Goal: Task Accomplishment & Management: Complete application form

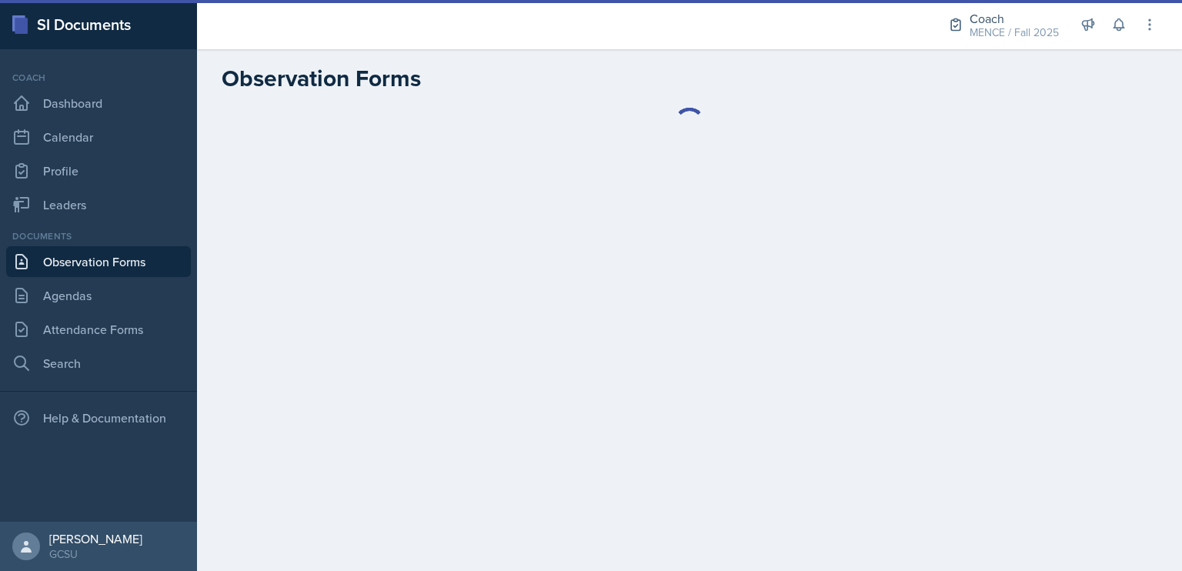
select select "d92ca80c-b3ce-46cf-a319-99573521c599"
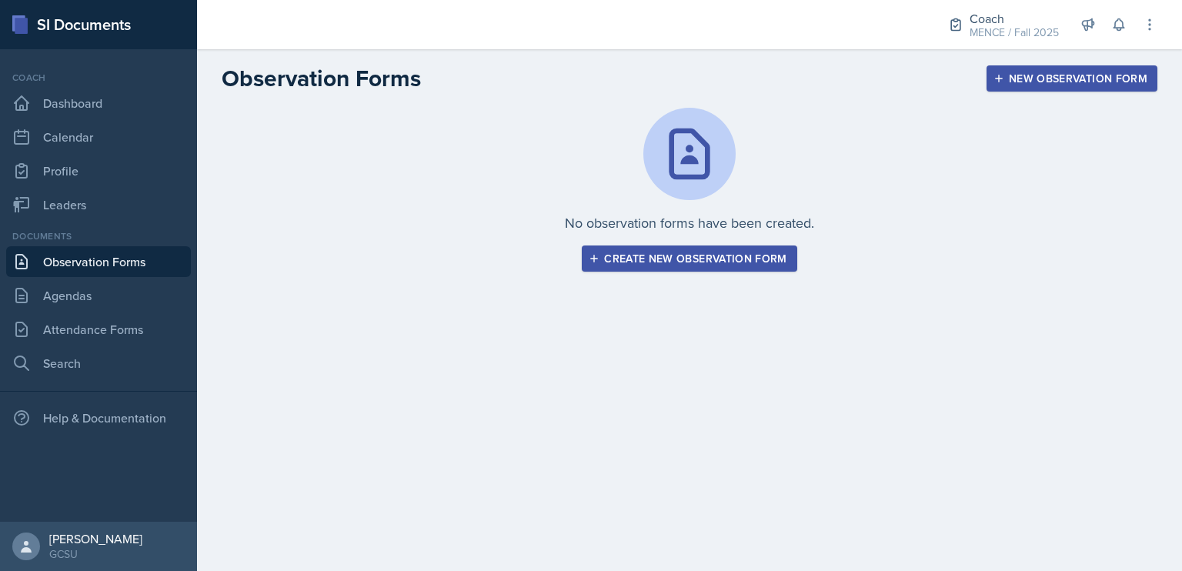
click at [698, 264] on div "Create new observation form" at bounding box center [689, 258] width 195 height 12
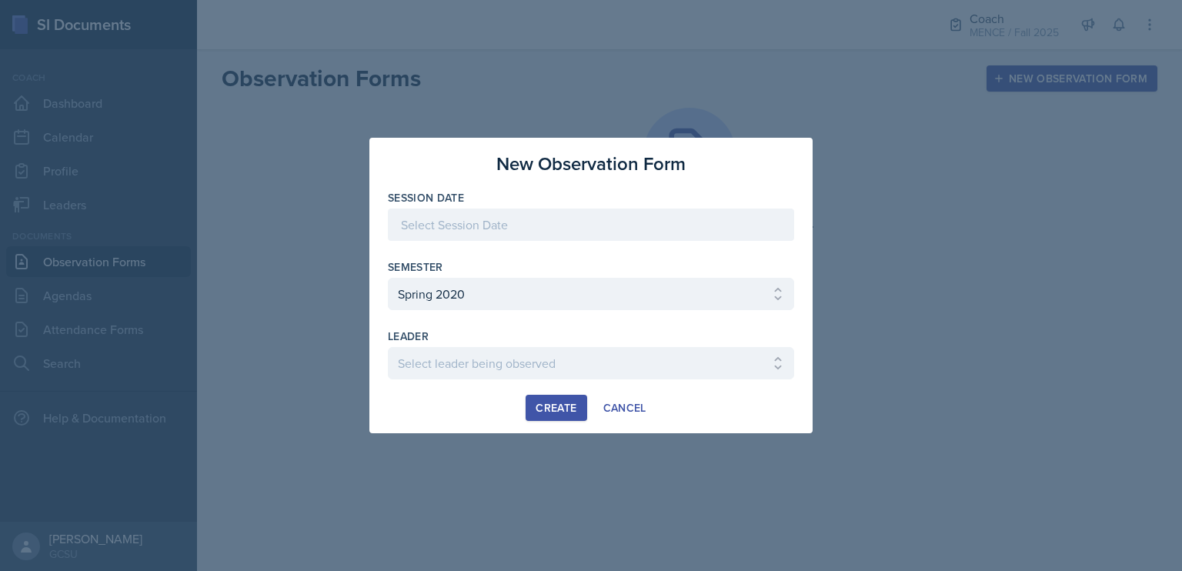
click at [637, 236] on div at bounding box center [591, 225] width 406 height 32
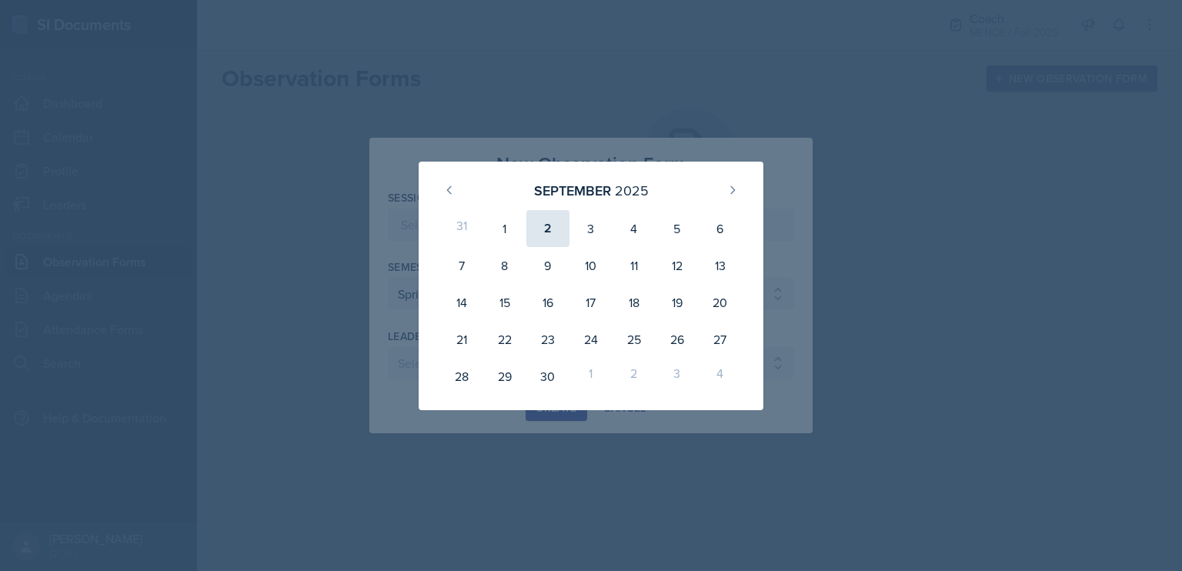
click at [547, 230] on div "2" at bounding box center [548, 228] width 43 height 37
type input "[DATE]"
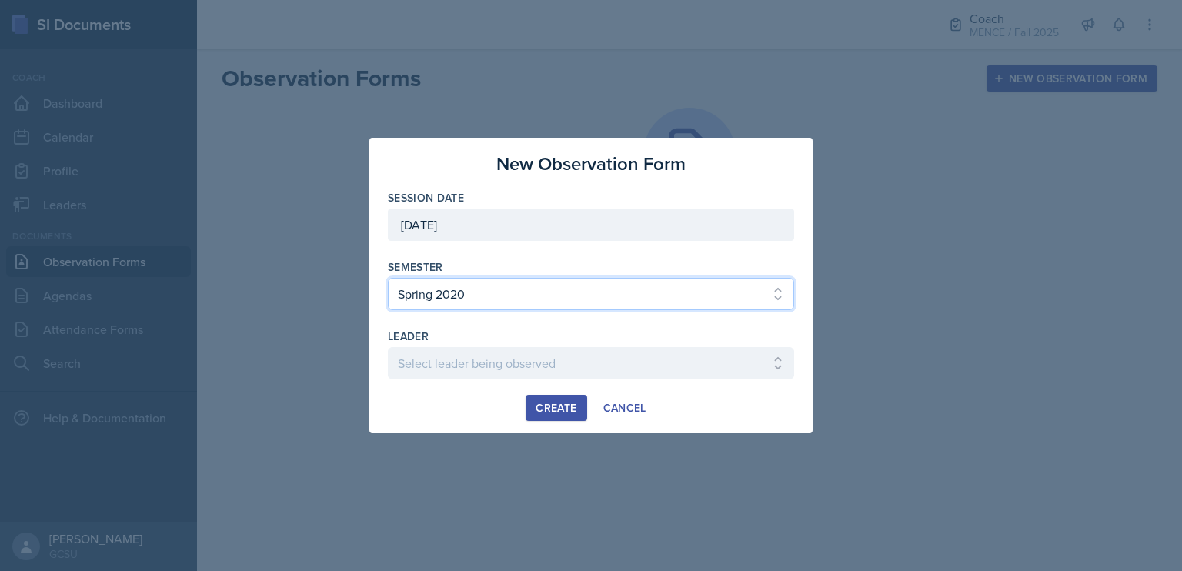
click at [560, 293] on select "Select semester All Spring 2020 Fall 2023 Spring 2019 Spring 2018 Fall 2017 Spr…" at bounding box center [591, 294] width 406 height 32
select select "986fdc3e-2246-4ffd-9cb8-78666de4ebed"
click at [388, 278] on select "Select semester All Spring 2020 Fall 2023 Spring 2019 Spring 2018 Fall 2017 Spr…" at bounding box center [591, 294] width 406 height 32
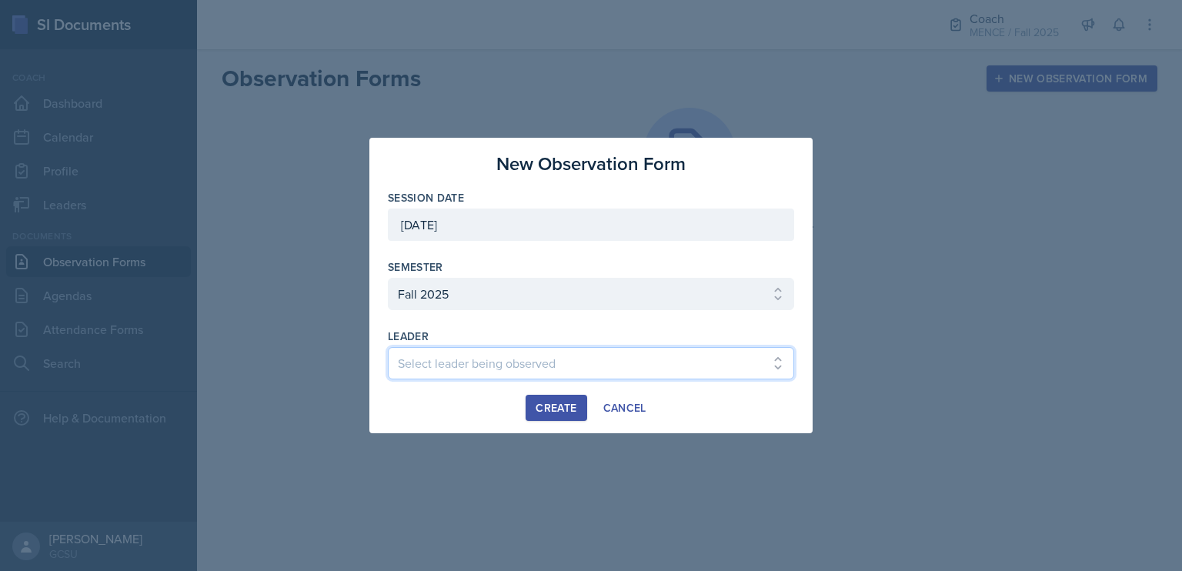
click at [502, 353] on select "Select leader being observed [PERSON_NAME] [PERSON_NAME] / CHEM 1211 / [PERSON_…" at bounding box center [591, 363] width 406 height 32
select select "7e5230f2-e018-4f6d-bc73-a1c4031bfe26"
click at [388, 347] on select "Select leader being observed [PERSON_NAME] [PERSON_NAME] / CHEM 1211 / [PERSON_…" at bounding box center [591, 363] width 406 height 32
click at [567, 407] on div "Create" at bounding box center [556, 408] width 41 height 12
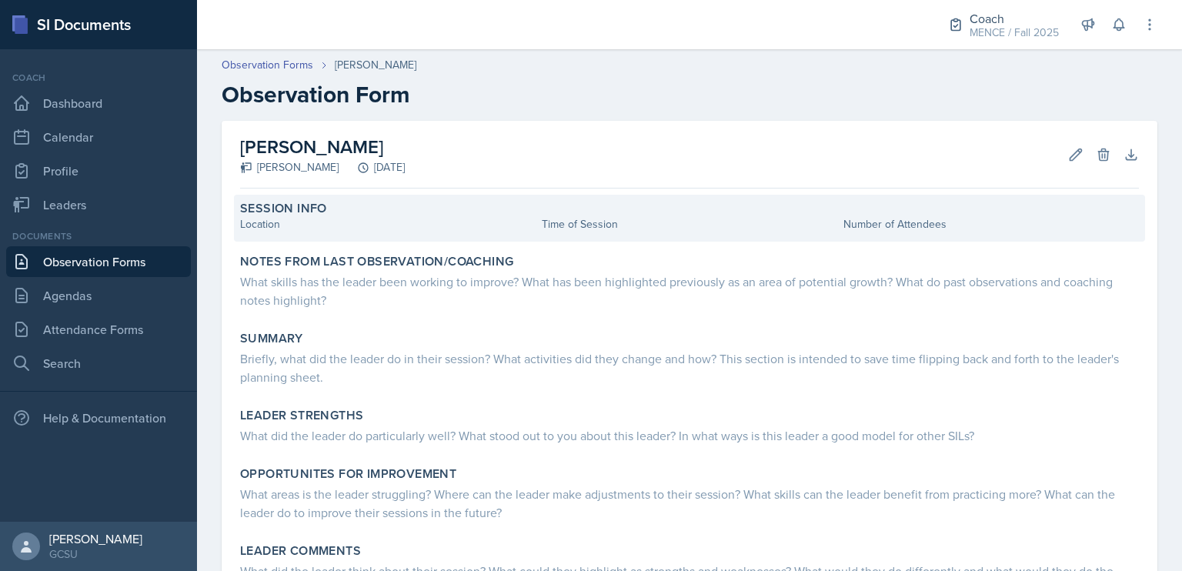
click at [396, 229] on div "Location" at bounding box center [388, 224] width 296 height 16
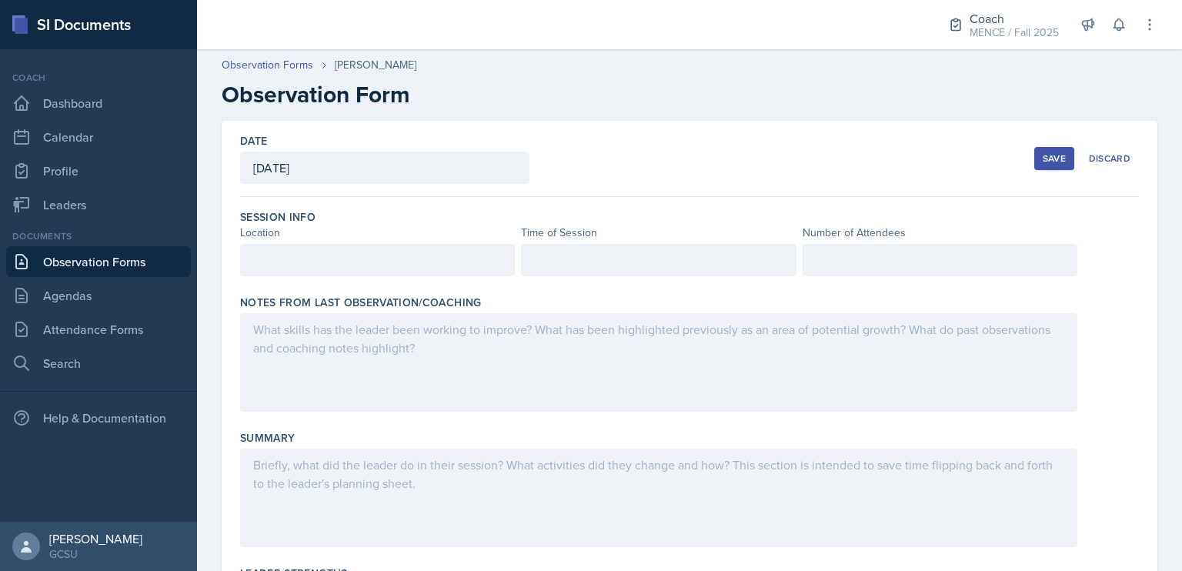
click at [379, 262] on div at bounding box center [377, 260] width 275 height 32
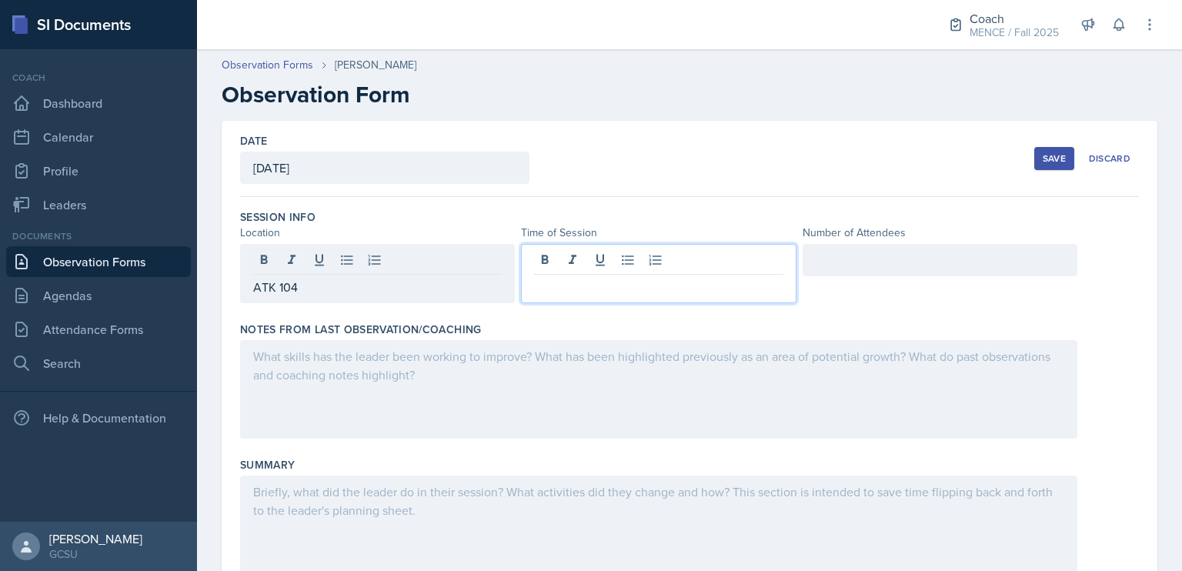
click at [694, 268] on div at bounding box center [658, 273] width 275 height 59
click at [896, 262] on div at bounding box center [940, 260] width 275 height 32
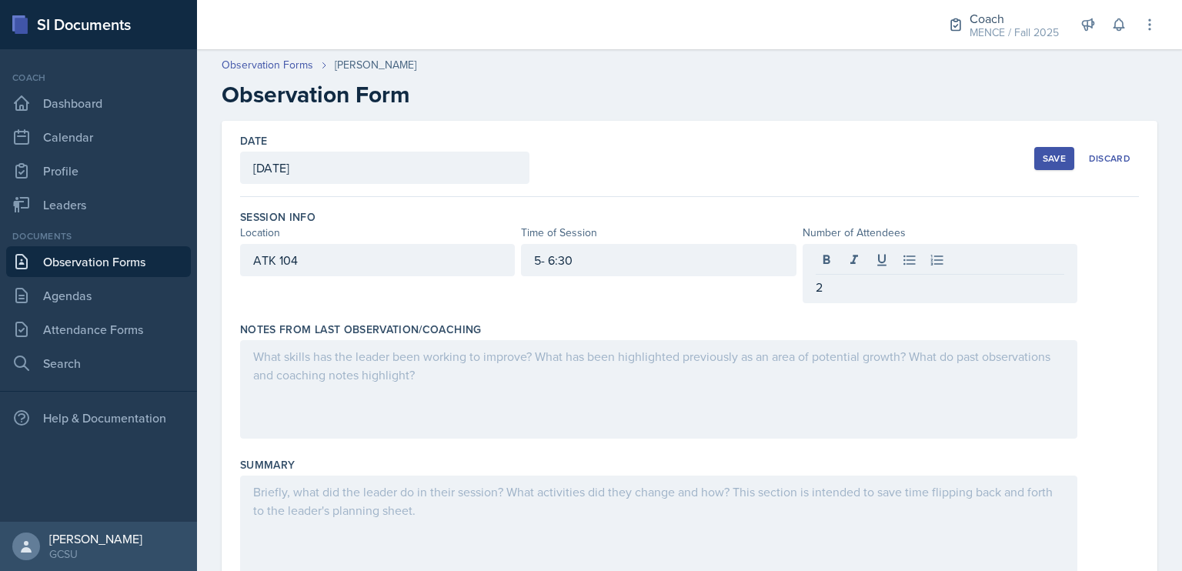
click at [662, 209] on div "Session Info" at bounding box center [689, 216] width 899 height 15
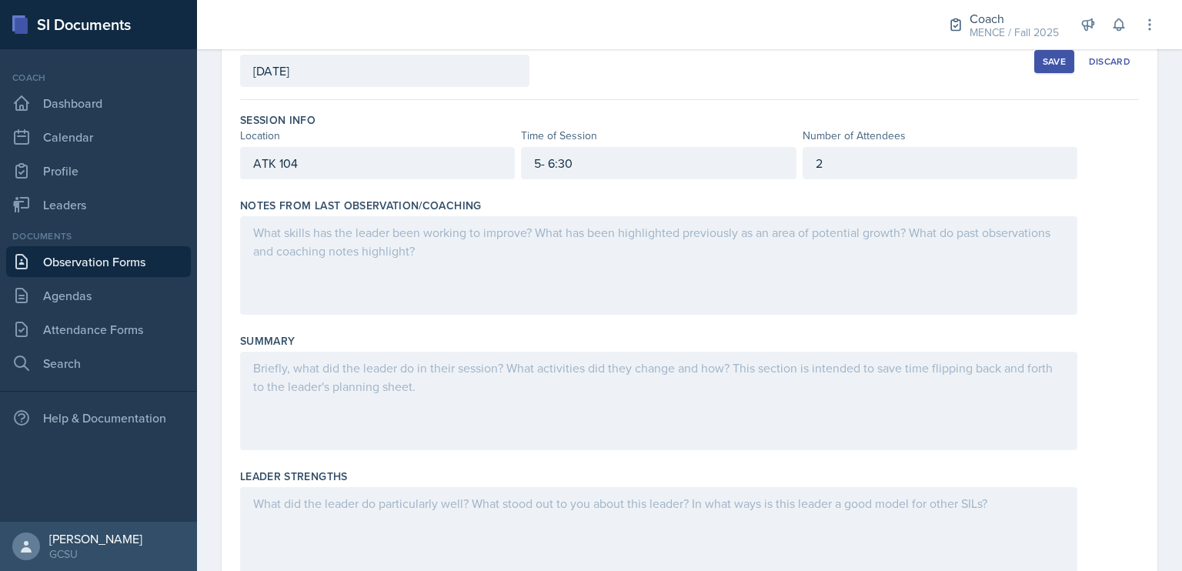
scroll to position [99, 0]
click at [525, 256] on div at bounding box center [658, 264] width 837 height 99
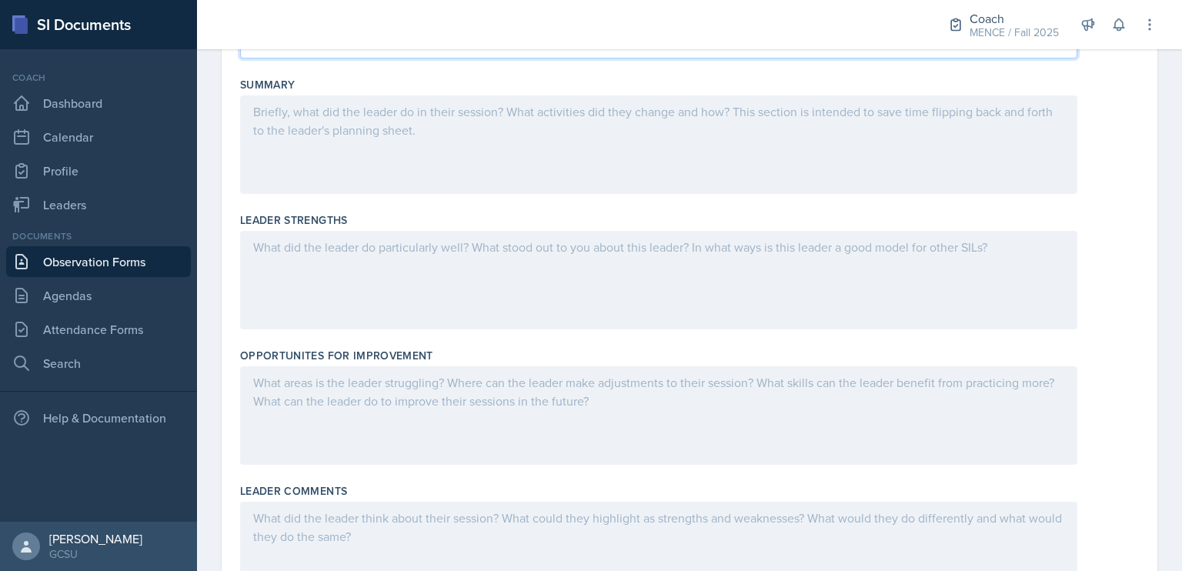
scroll to position [355, 0]
click at [122, 192] on link "Leaders" at bounding box center [98, 204] width 185 height 31
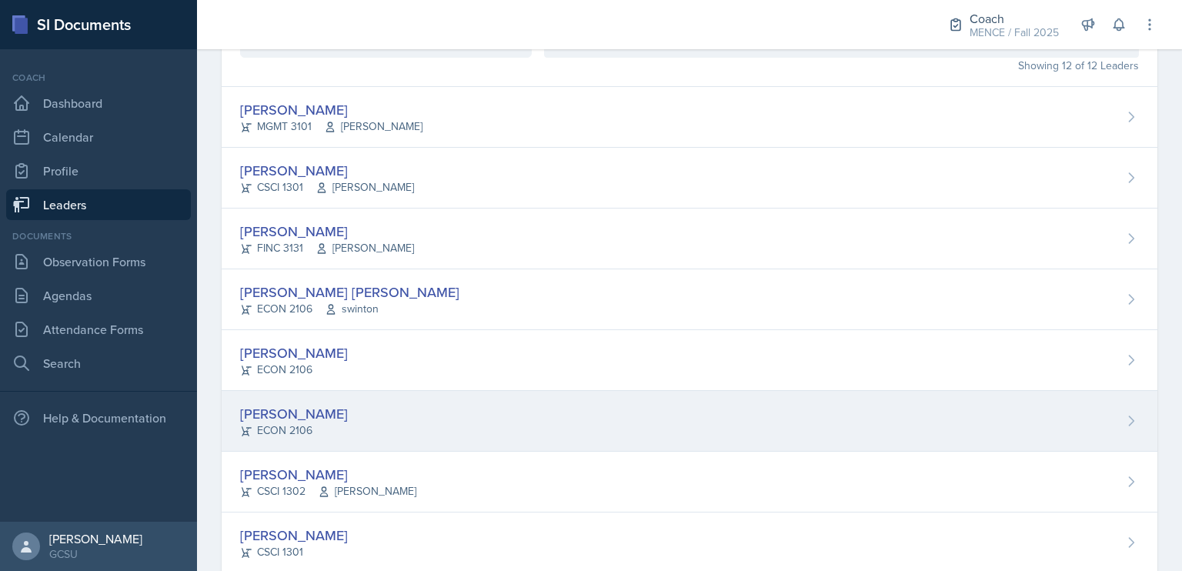
scroll to position [112, 0]
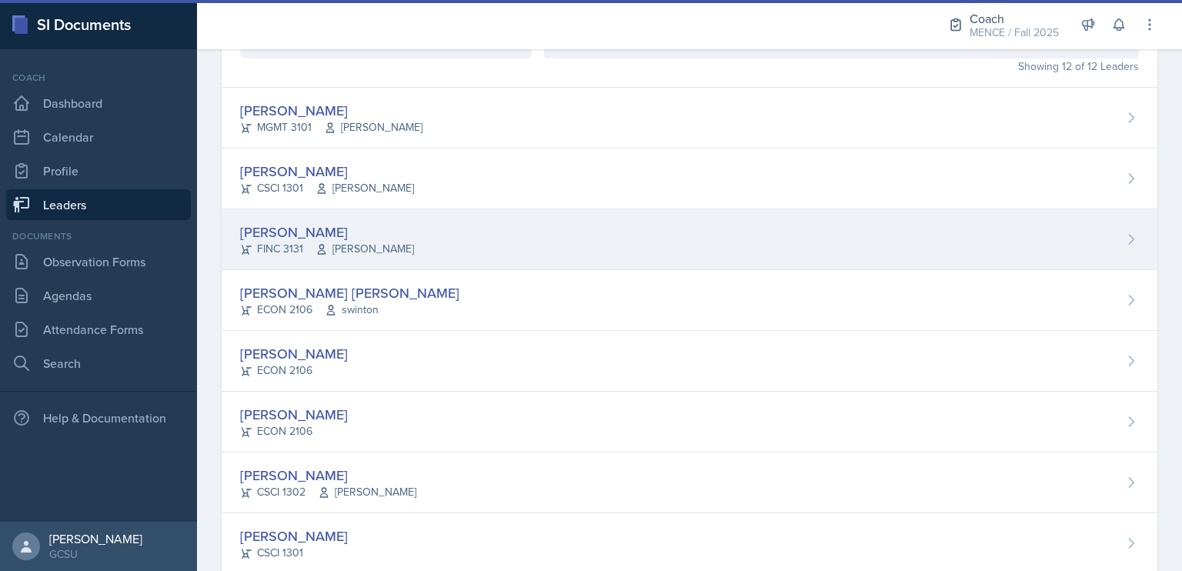
click at [325, 229] on div "[PERSON_NAME]" at bounding box center [327, 232] width 174 height 21
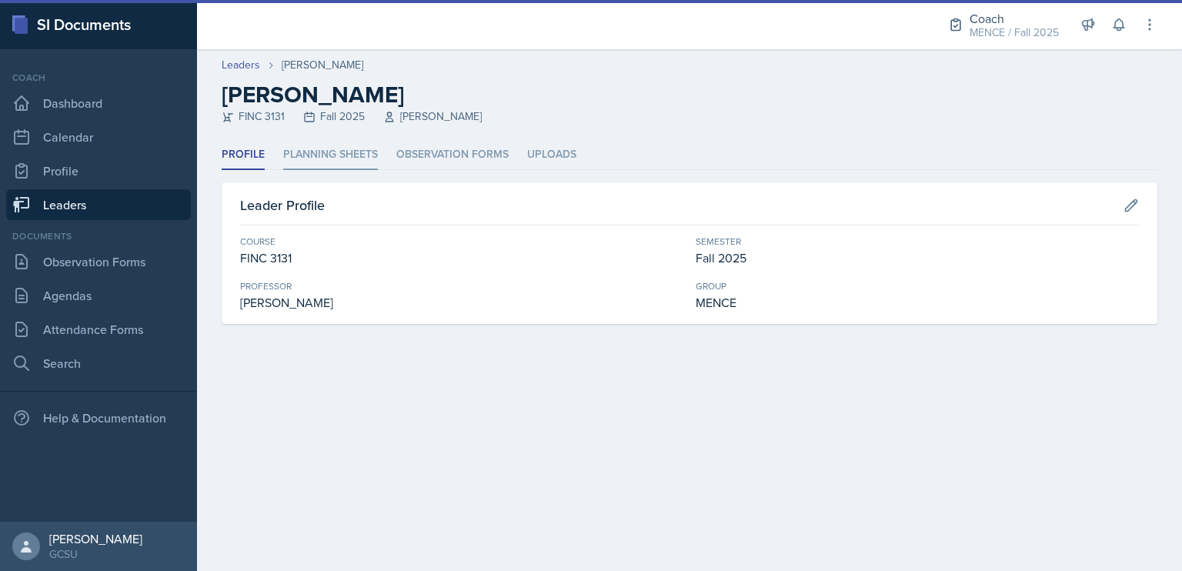
click at [343, 164] on li "Planning Sheets" at bounding box center [330, 155] width 95 height 30
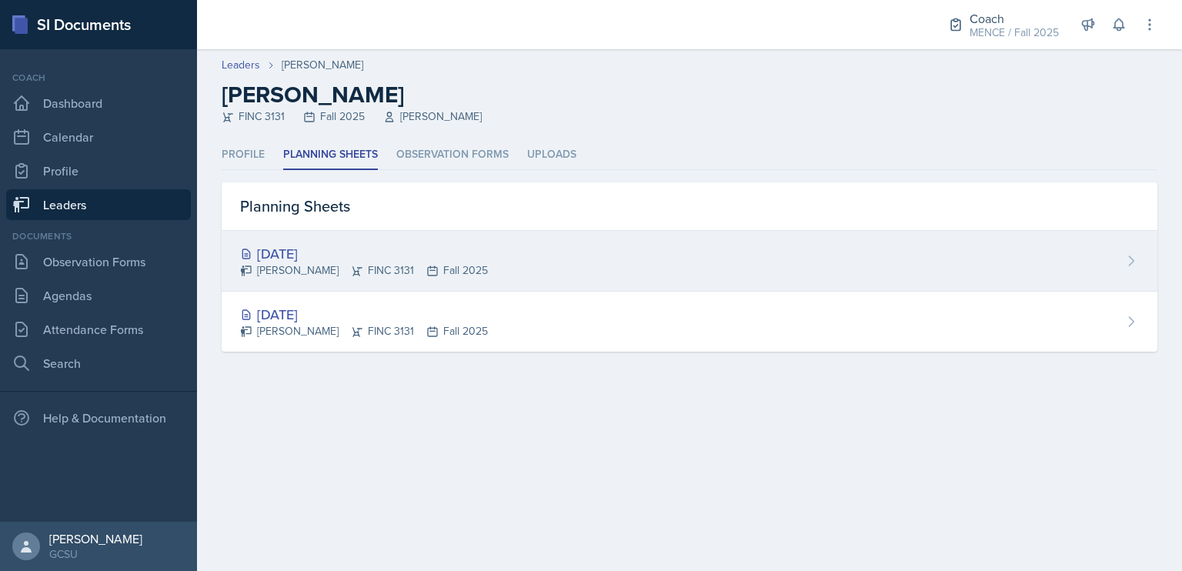
click at [336, 264] on div "[PERSON_NAME] FINC 3131 Fall 2025" at bounding box center [364, 270] width 248 height 16
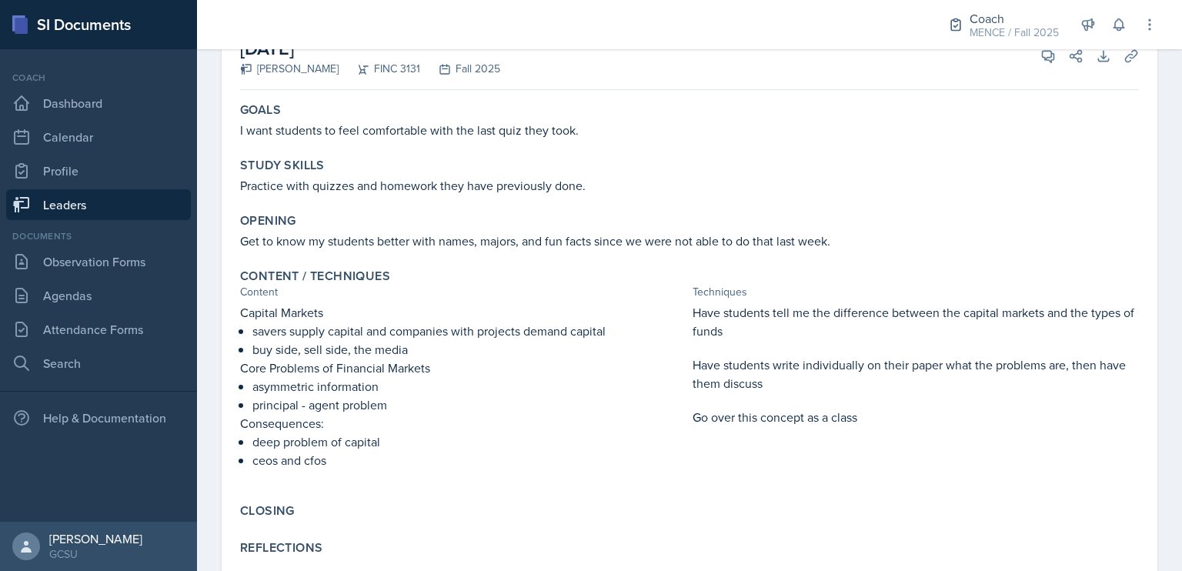
scroll to position [114, 0]
click at [115, 268] on link "Observation Forms" at bounding box center [98, 261] width 185 height 31
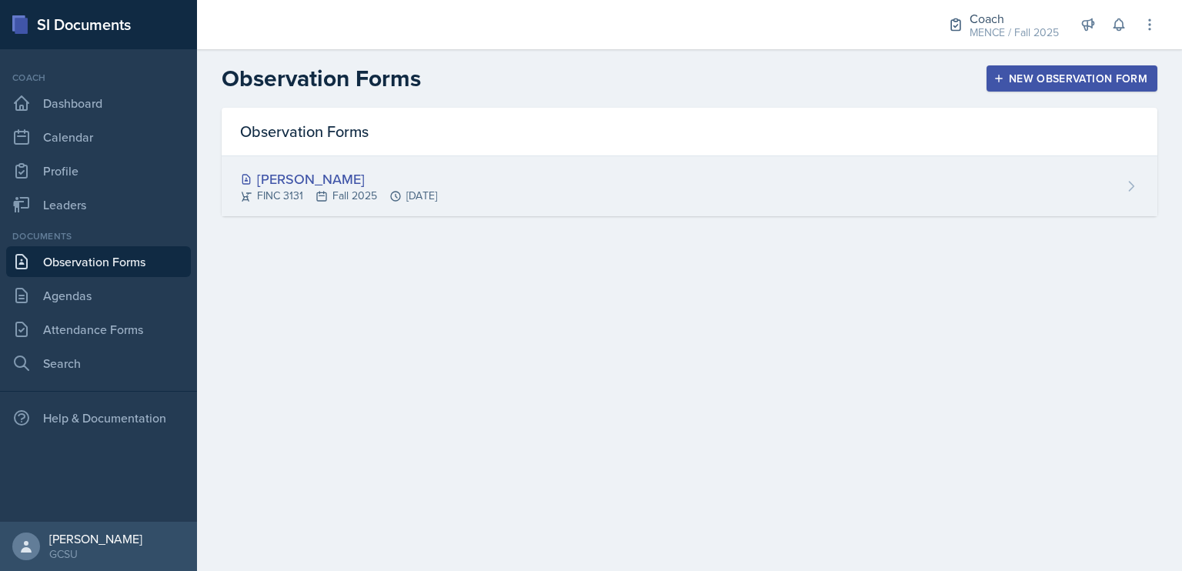
click at [302, 177] on div "[PERSON_NAME]" at bounding box center [338, 179] width 197 height 21
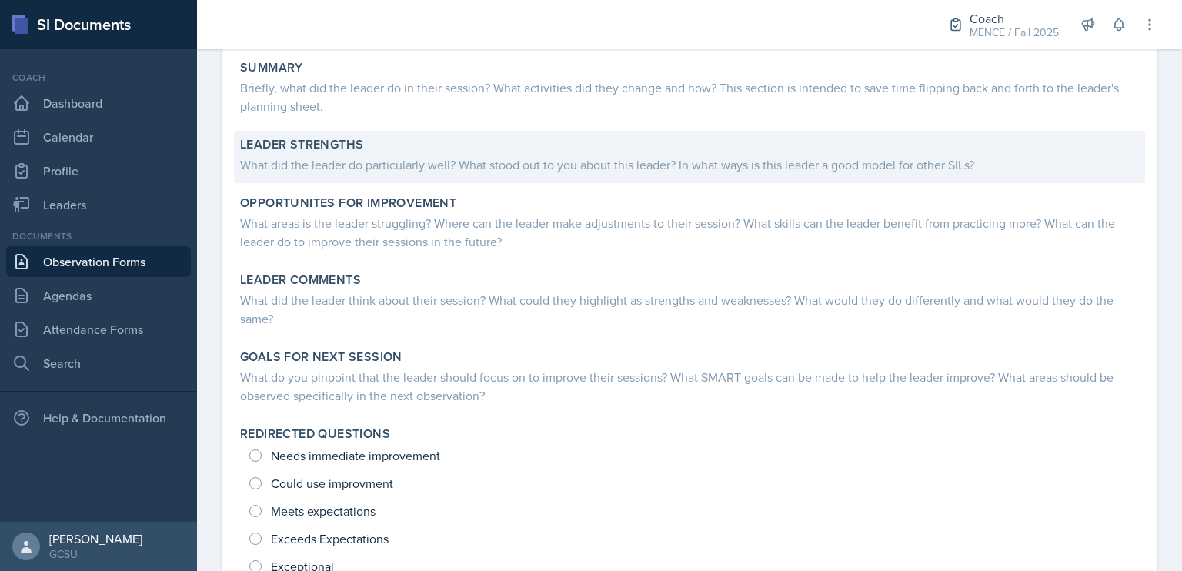
scroll to position [286, 0]
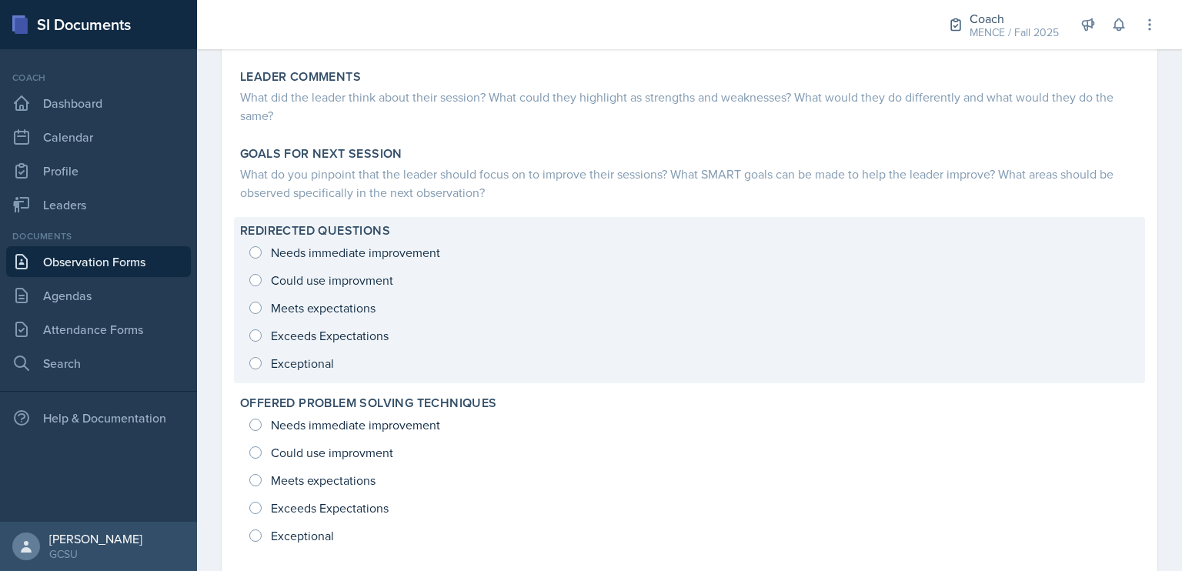
click at [339, 367] on div "Needs immediate improvement Could use improvment Meets expectations Exceeds Exp…" at bounding box center [689, 308] width 899 height 139
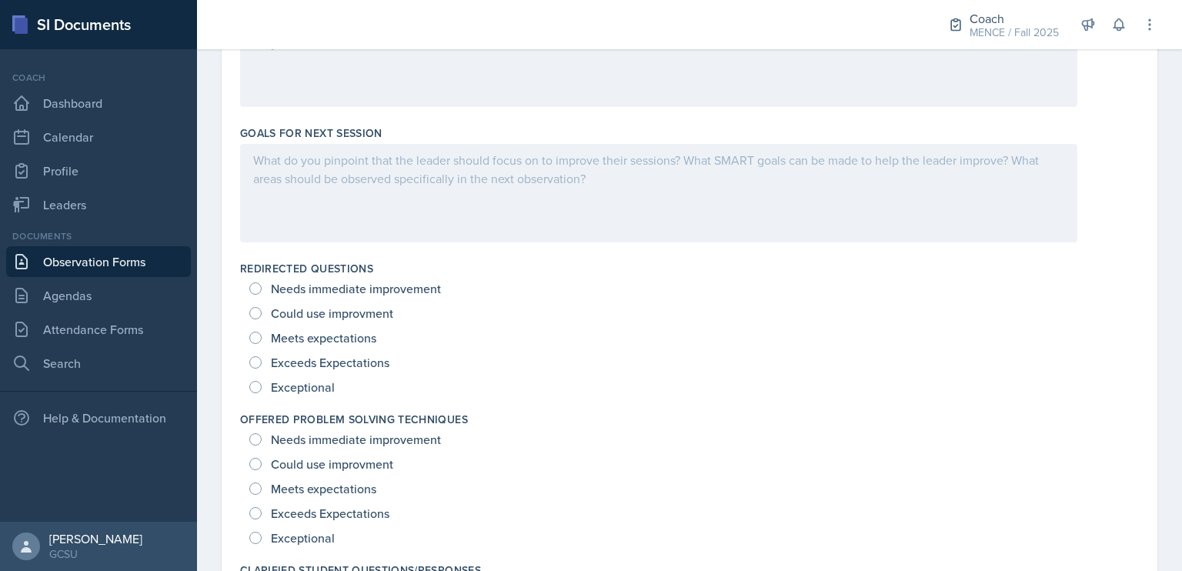
scroll to position [847, 0]
click at [256, 381] on input "Exceptional" at bounding box center [255, 387] width 12 height 12
radio input "true"
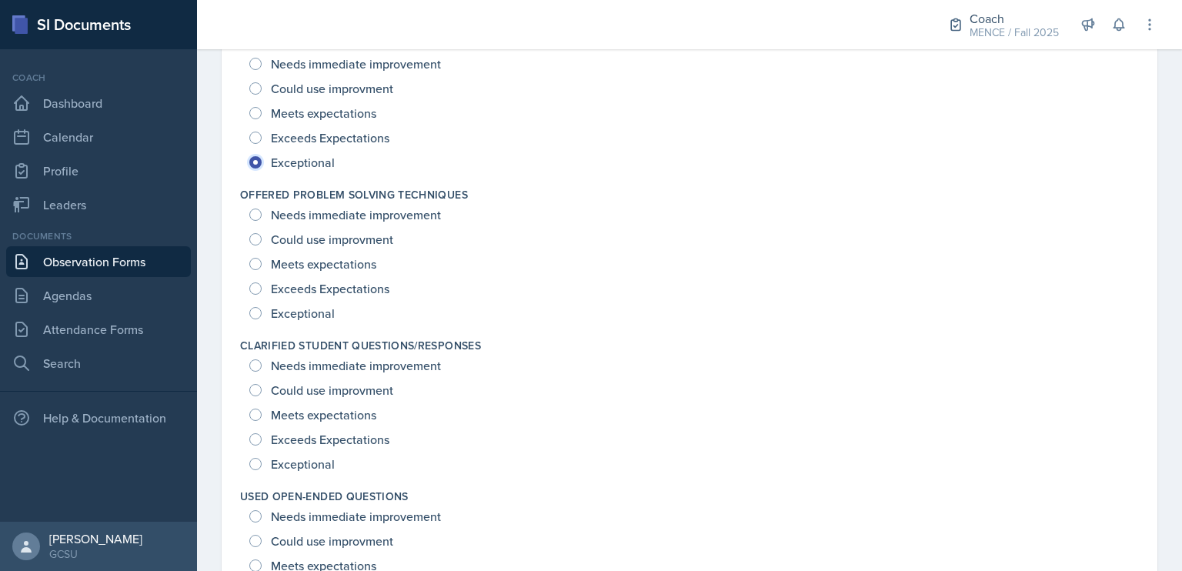
scroll to position [1078, 0]
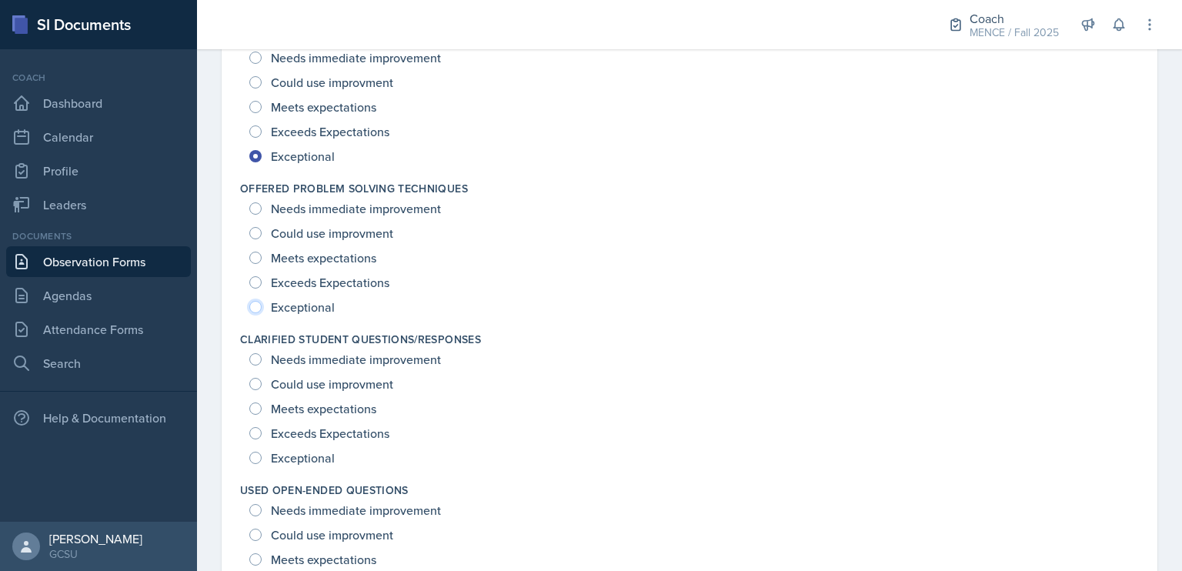
click at [255, 301] on input "Exceptional" at bounding box center [255, 307] width 12 height 12
radio input "true"
click at [258, 453] on input "Exceptional" at bounding box center [255, 458] width 12 height 12
radio input "true"
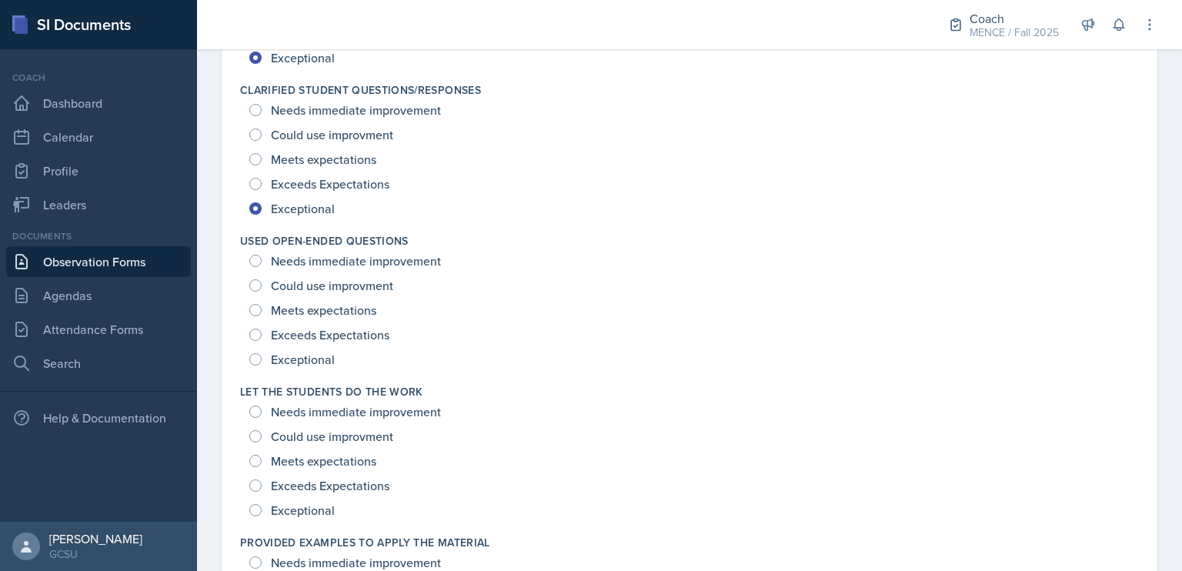
click at [253, 351] on div "Exceptional" at bounding box center [293, 359] width 89 height 25
click at [253, 360] on input "Exceptional" at bounding box center [255, 359] width 12 height 12
radio input "true"
click at [262, 509] on div "Exceptional" at bounding box center [293, 510] width 89 height 25
click at [259, 509] on input "Exceptional" at bounding box center [255, 510] width 12 height 12
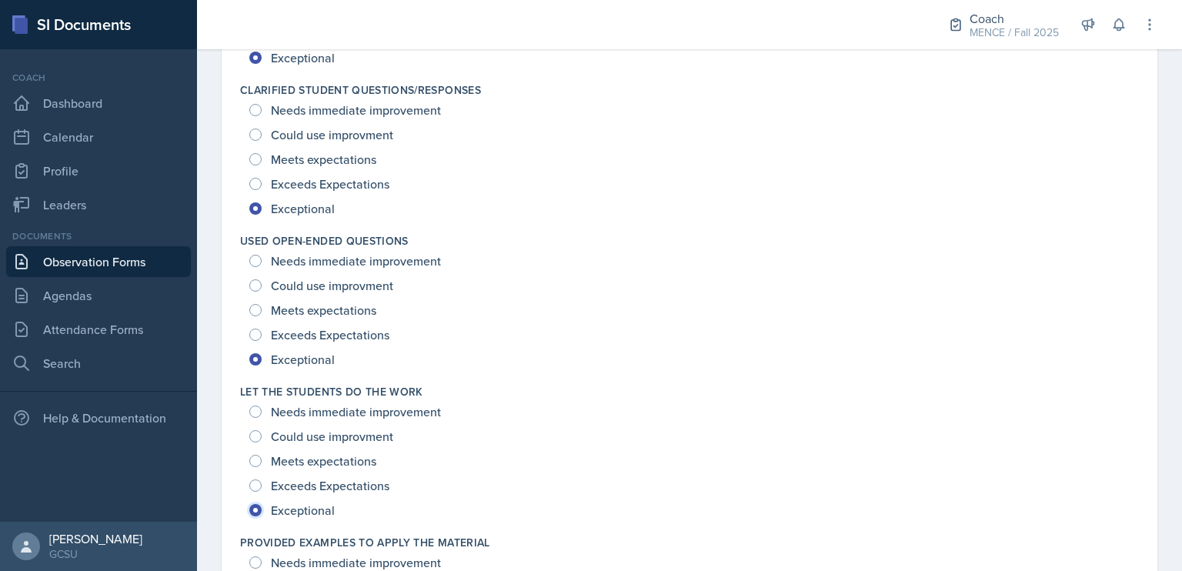
radio input "true"
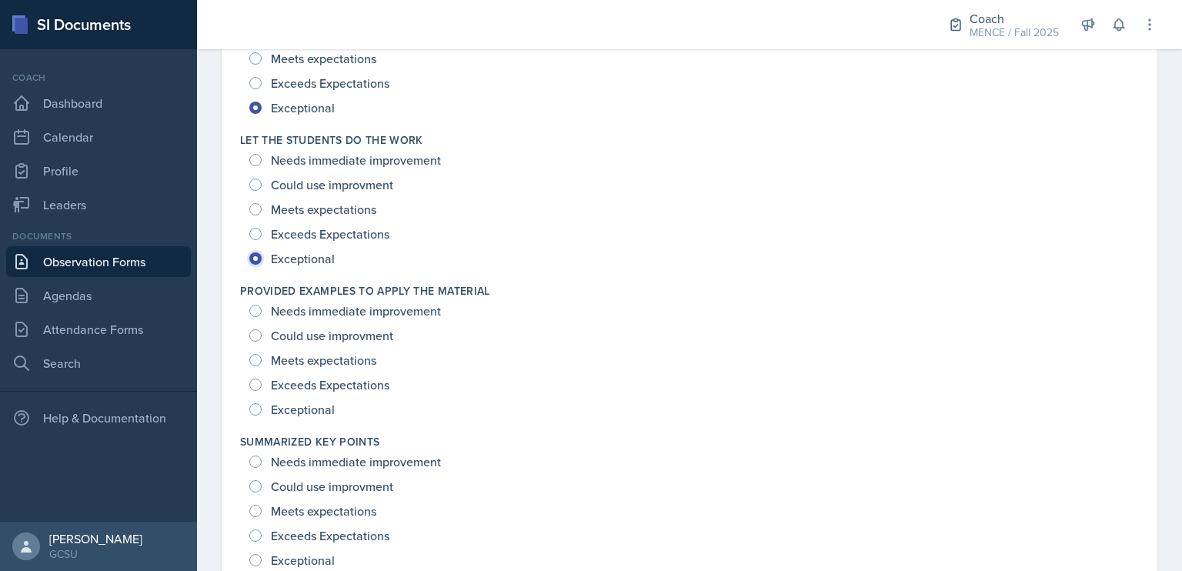
scroll to position [1590, 0]
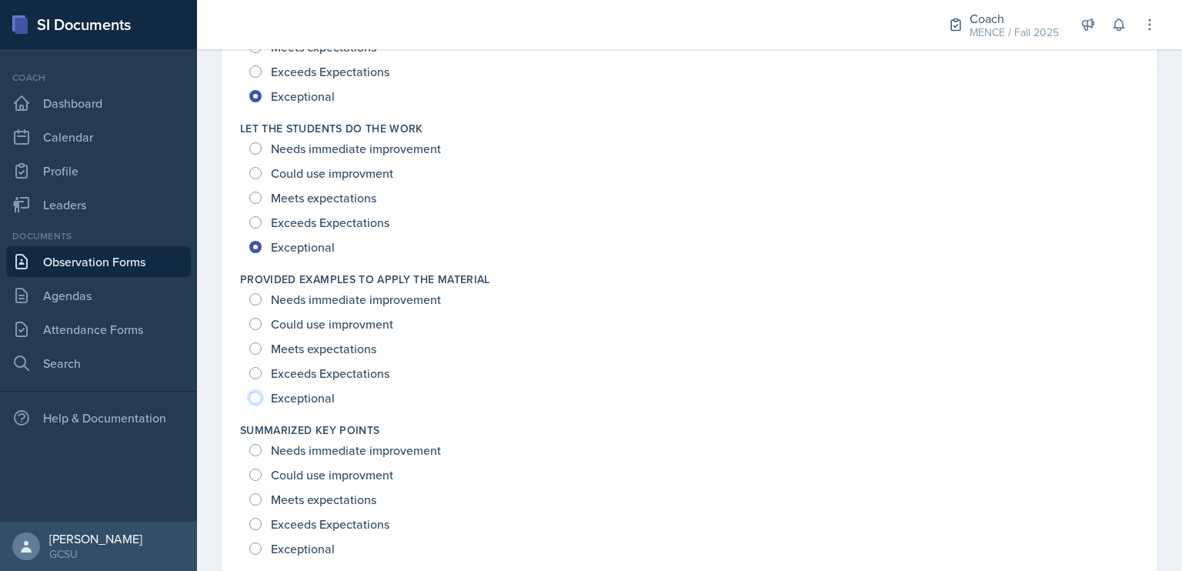
click at [255, 399] on input "Exceptional" at bounding box center [255, 398] width 12 height 12
radio input "true"
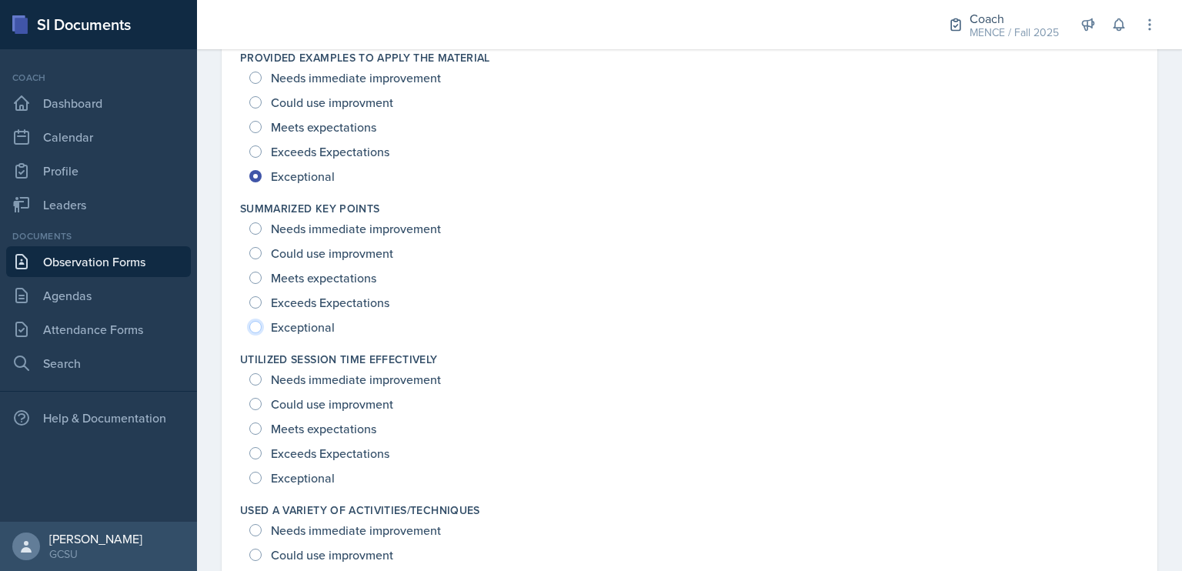
click at [256, 326] on input "Exceptional" at bounding box center [255, 327] width 12 height 12
radio input "true"
click at [256, 479] on input "Exceptional" at bounding box center [255, 478] width 12 height 12
radio input "true"
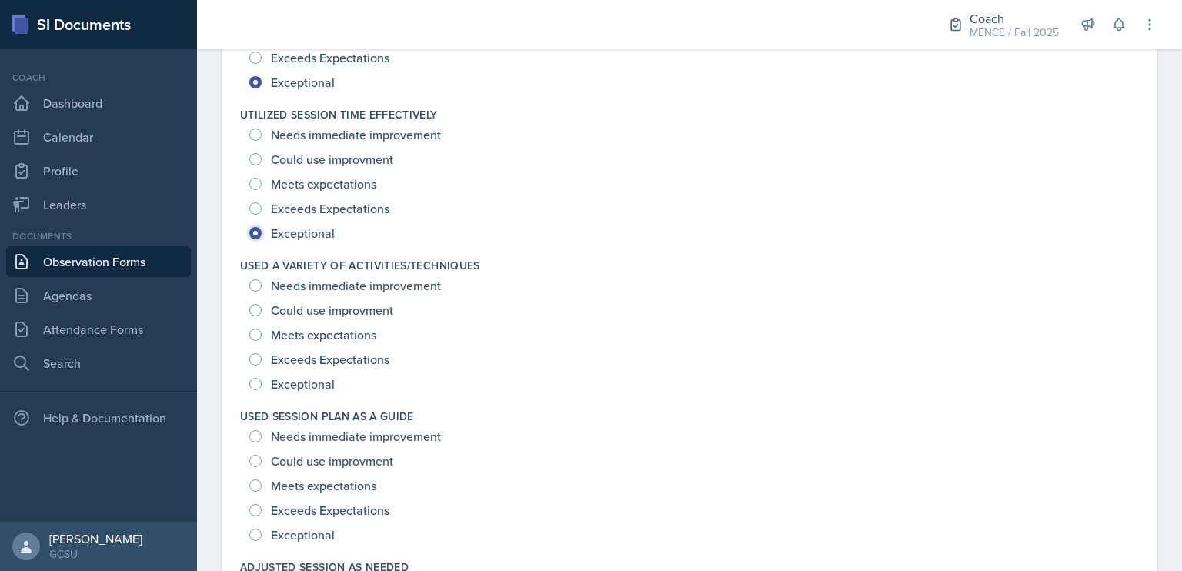
scroll to position [2081, 0]
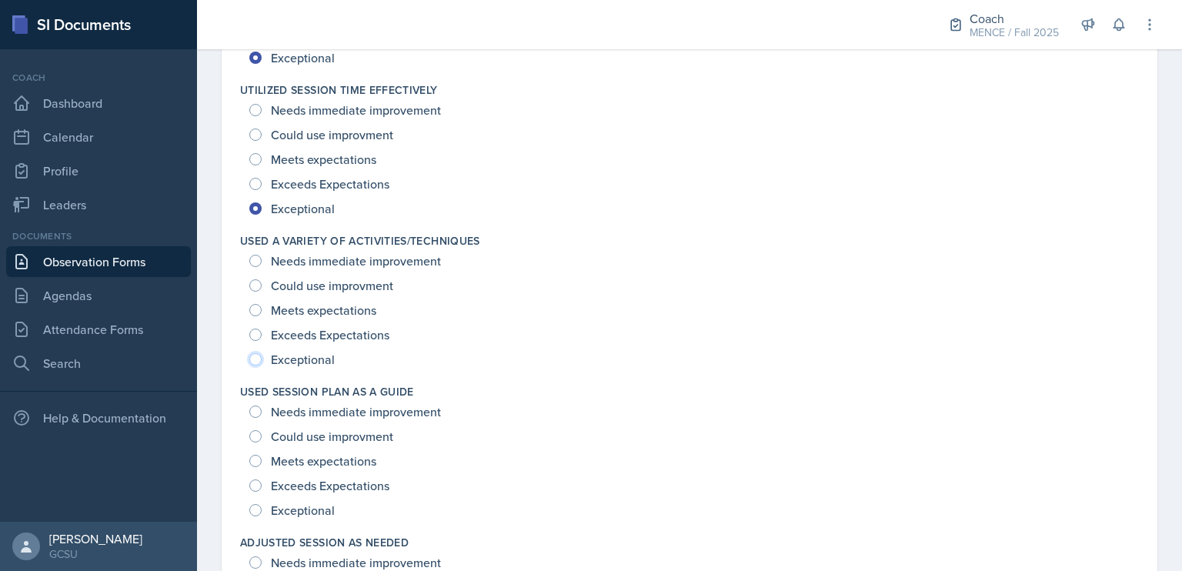
click at [256, 357] on input "Exceptional" at bounding box center [255, 359] width 12 height 12
radio input "true"
click at [252, 512] on input "Exceptional" at bounding box center [255, 510] width 12 height 12
radio input "true"
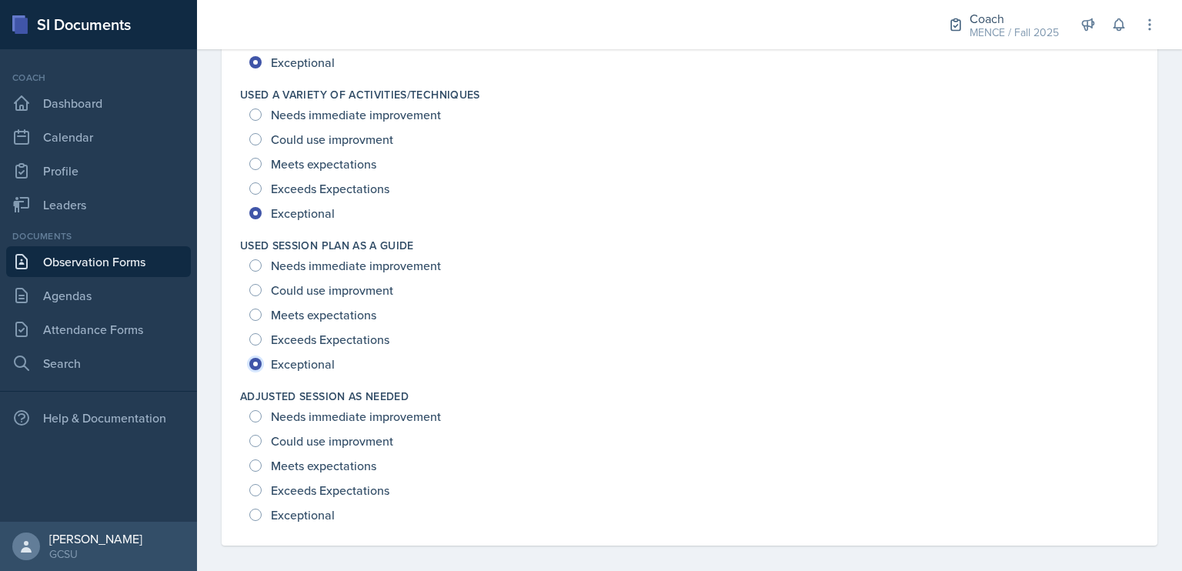
scroll to position [2238, 0]
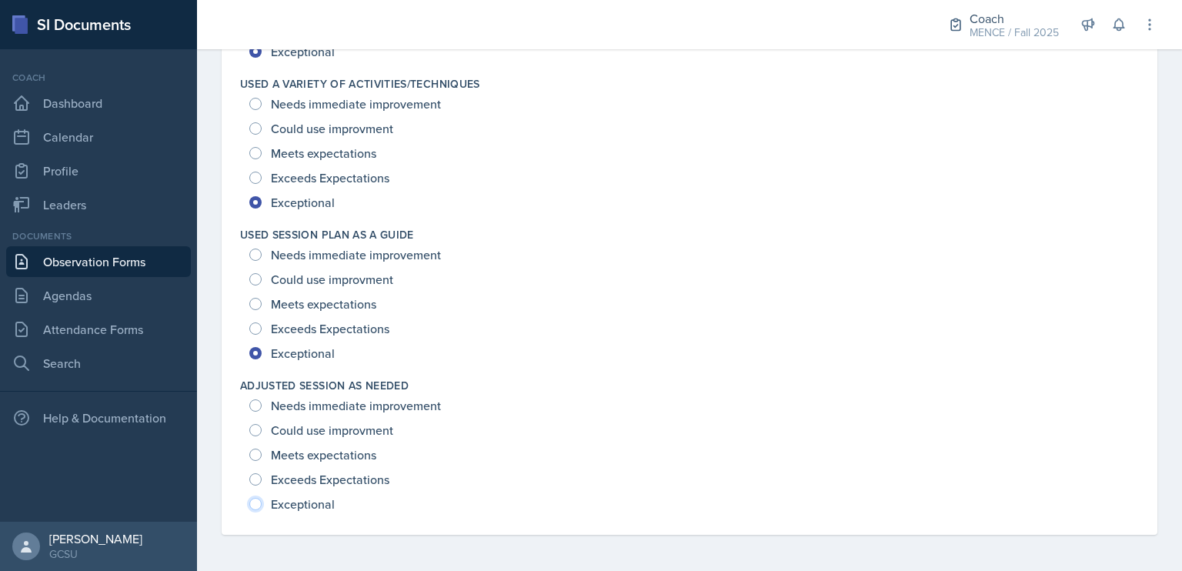
click at [260, 503] on input "Exceptional" at bounding box center [255, 504] width 12 height 12
radio input "true"
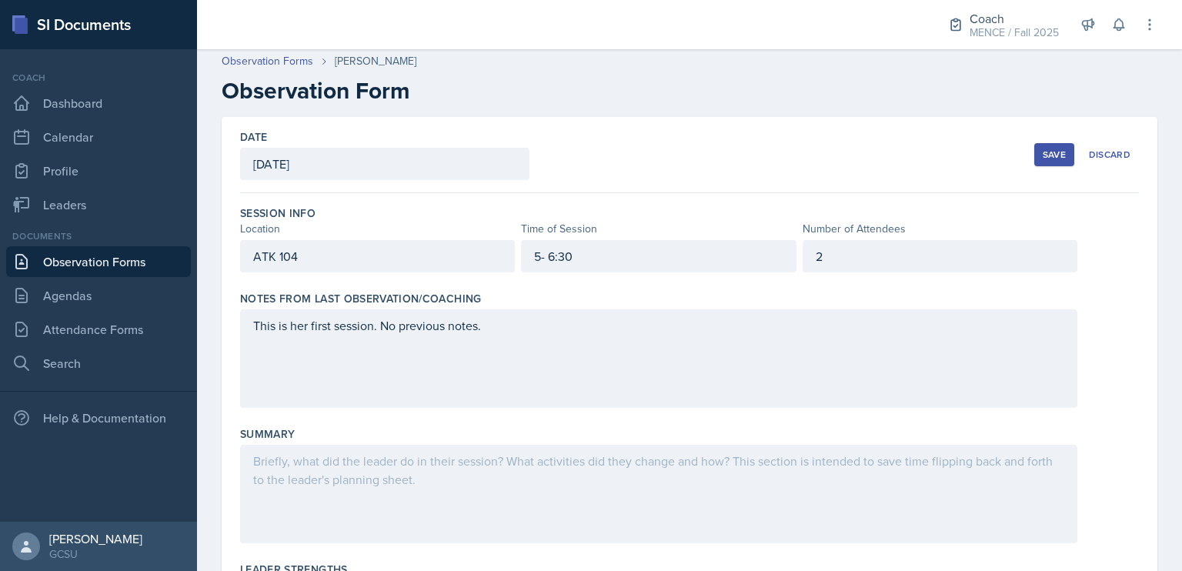
scroll to position [0, 0]
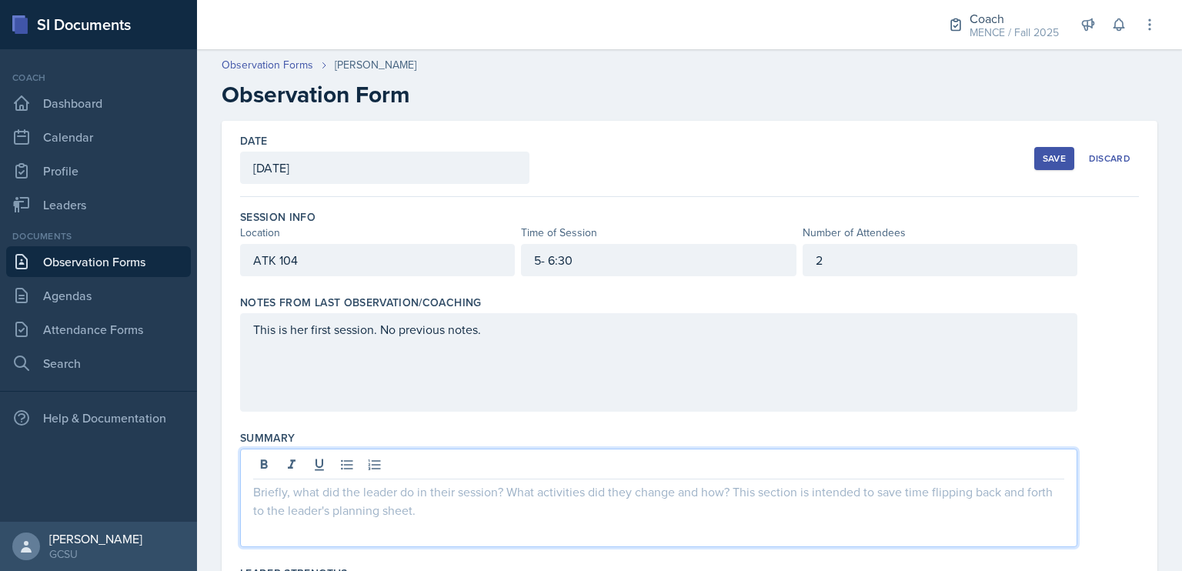
click at [543, 458] on div at bounding box center [658, 498] width 837 height 99
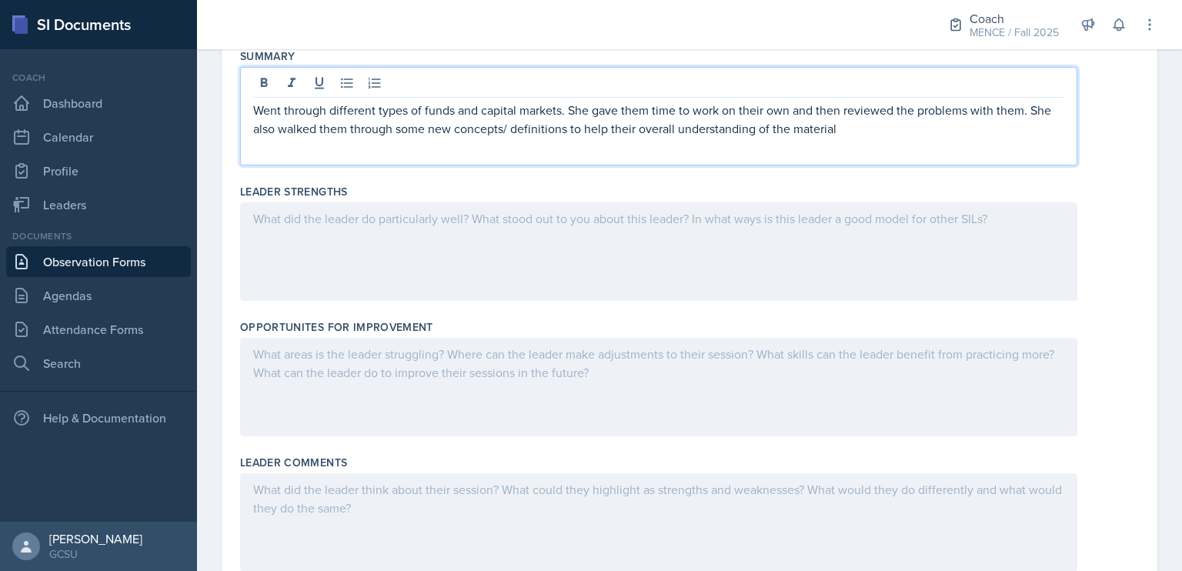
scroll to position [376, 0]
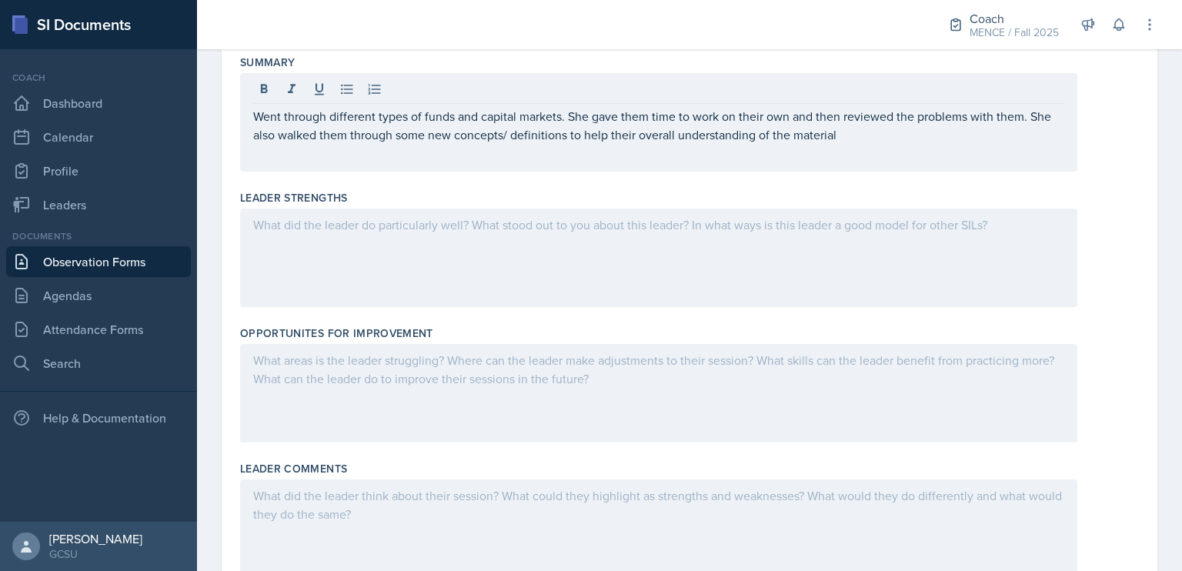
click at [676, 253] on div at bounding box center [658, 258] width 837 height 99
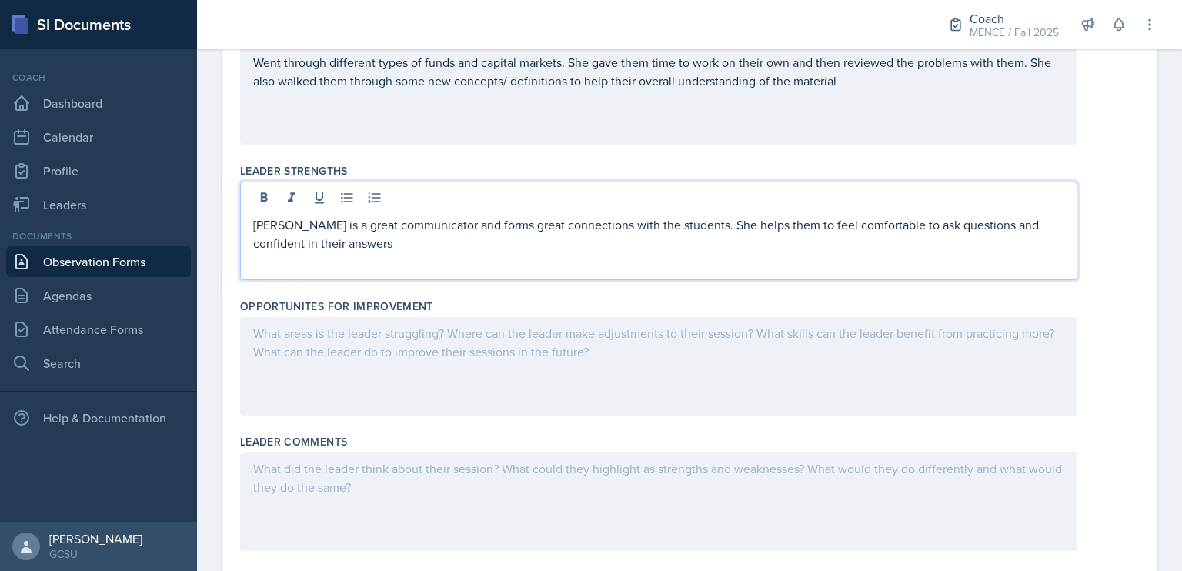
click at [273, 240] on p "[PERSON_NAME] is a great communicator and forms great connections with the stud…" at bounding box center [658, 234] width 811 height 37
click at [345, 241] on p "[PERSON_NAME] is a great communicator and forms great connections with the stud…" at bounding box center [658, 234] width 811 height 37
click at [574, 240] on p "[PERSON_NAME] is a great communicator and forms great connections with the stud…" at bounding box center [658, 234] width 811 height 37
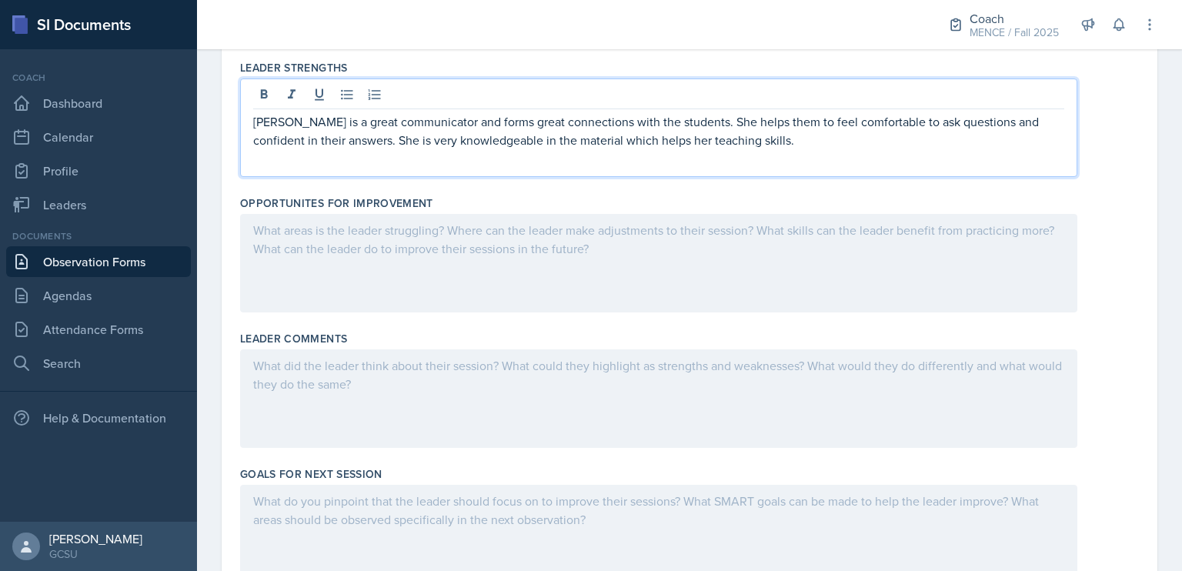
click at [827, 256] on div at bounding box center [658, 263] width 837 height 99
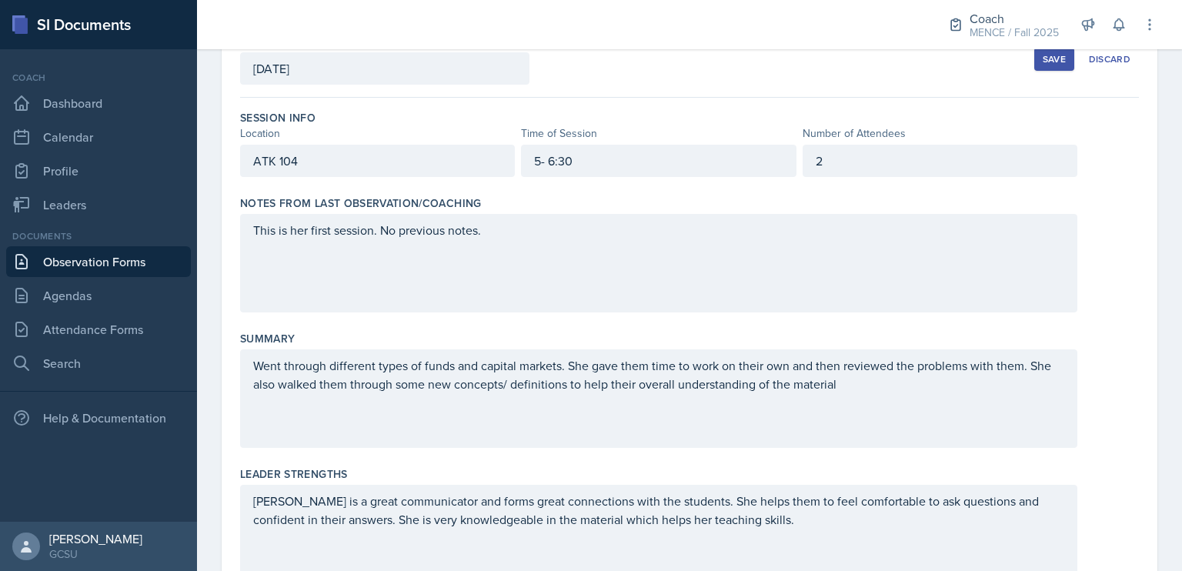
scroll to position [0, 0]
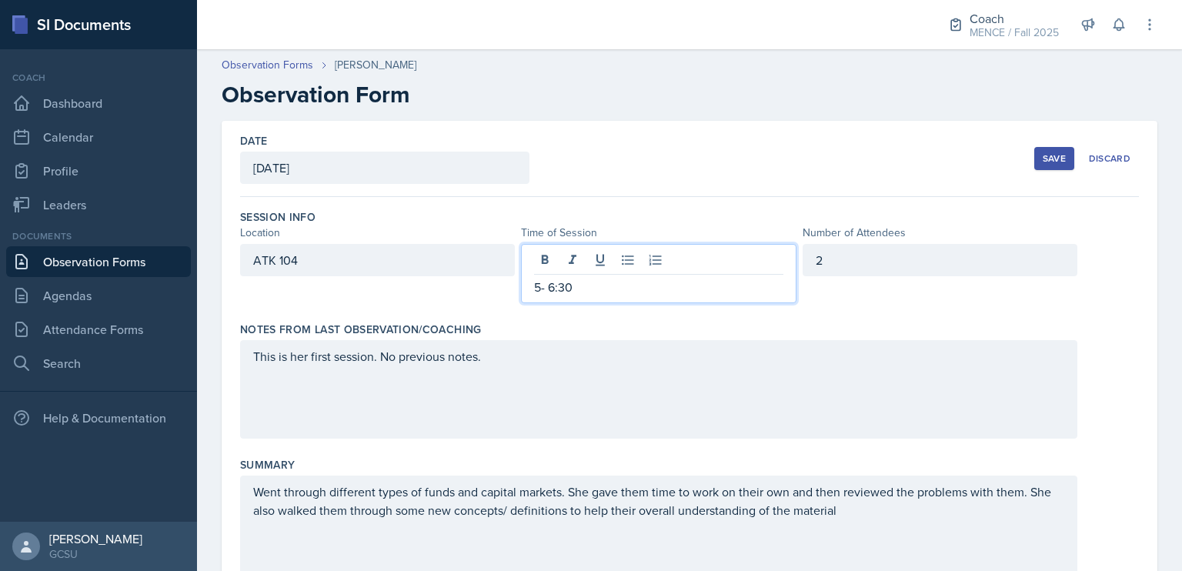
click at [535, 262] on div "5- 6:30" at bounding box center [658, 273] width 275 height 59
click at [630, 386] on div "This is her first session. No previous notes." at bounding box center [658, 389] width 837 height 99
click at [560, 259] on div "5:00- 6:30" at bounding box center [658, 273] width 275 height 59
click at [604, 359] on div "This is her first session. No previous notes." at bounding box center [658, 389] width 837 height 99
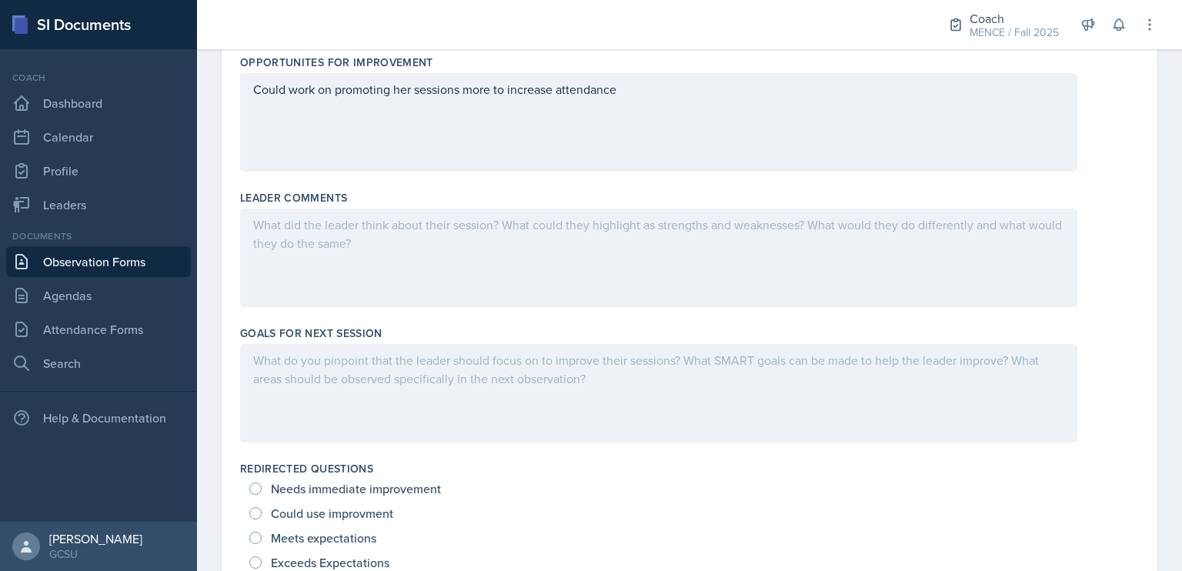
scroll to position [650, 0]
click at [754, 274] on div at bounding box center [658, 255] width 837 height 99
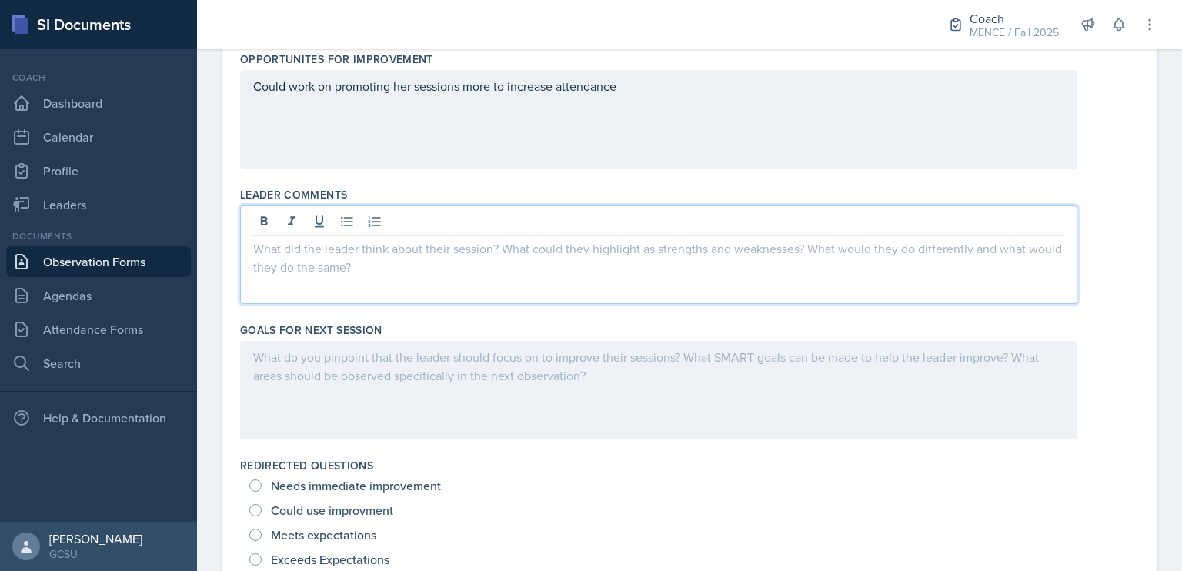
scroll to position [677, 0]
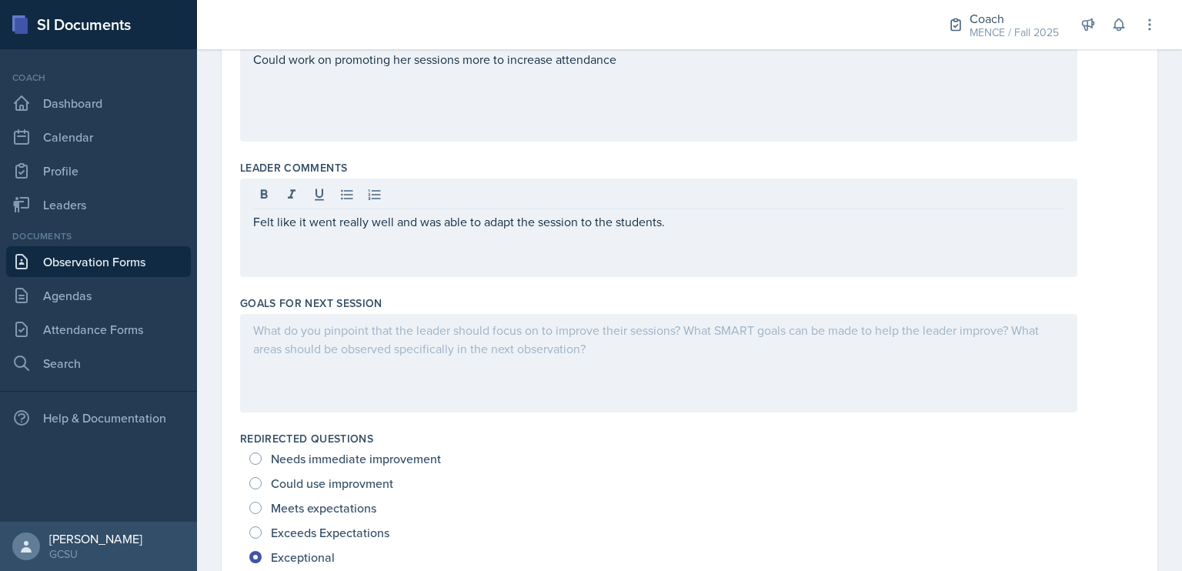
click at [744, 339] on div at bounding box center [658, 363] width 837 height 99
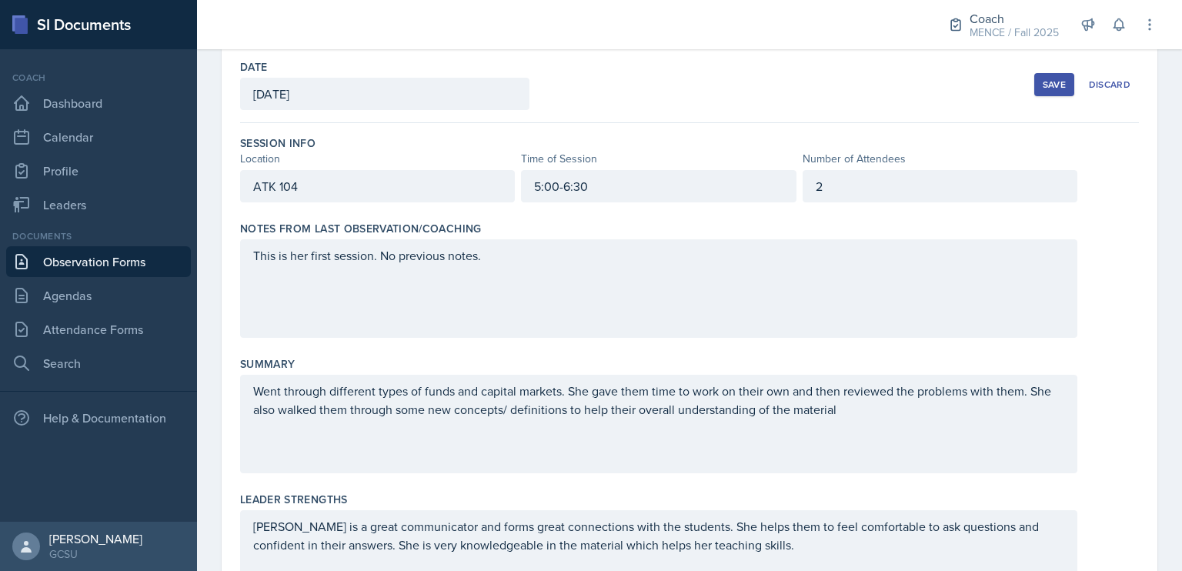
scroll to position [74, 0]
click at [1051, 91] on button "Save" at bounding box center [1055, 84] width 40 height 23
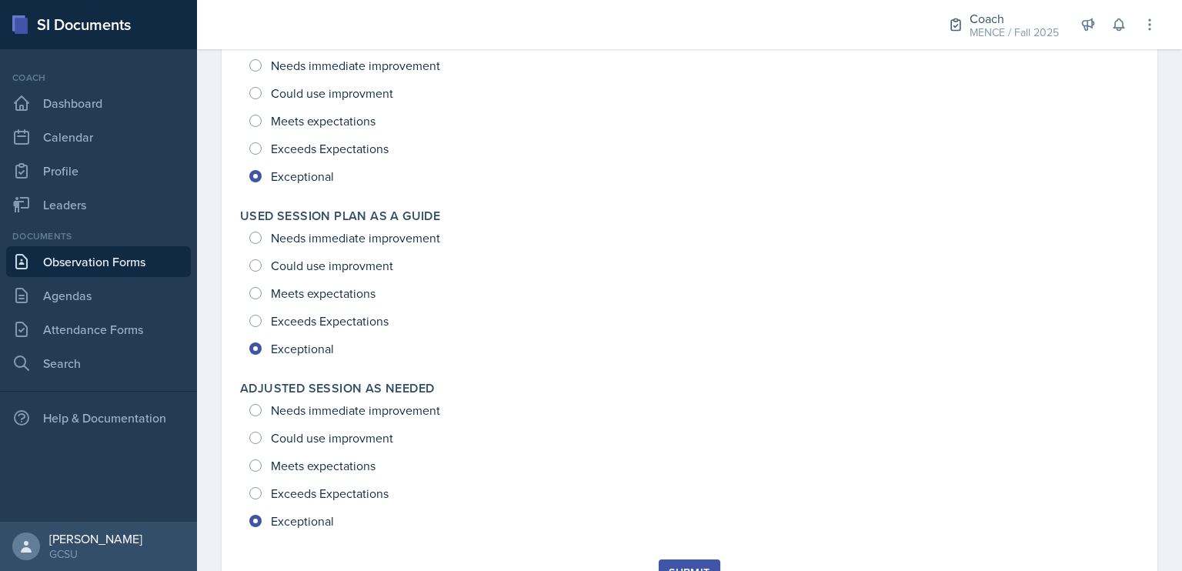
scroll to position [2054, 0]
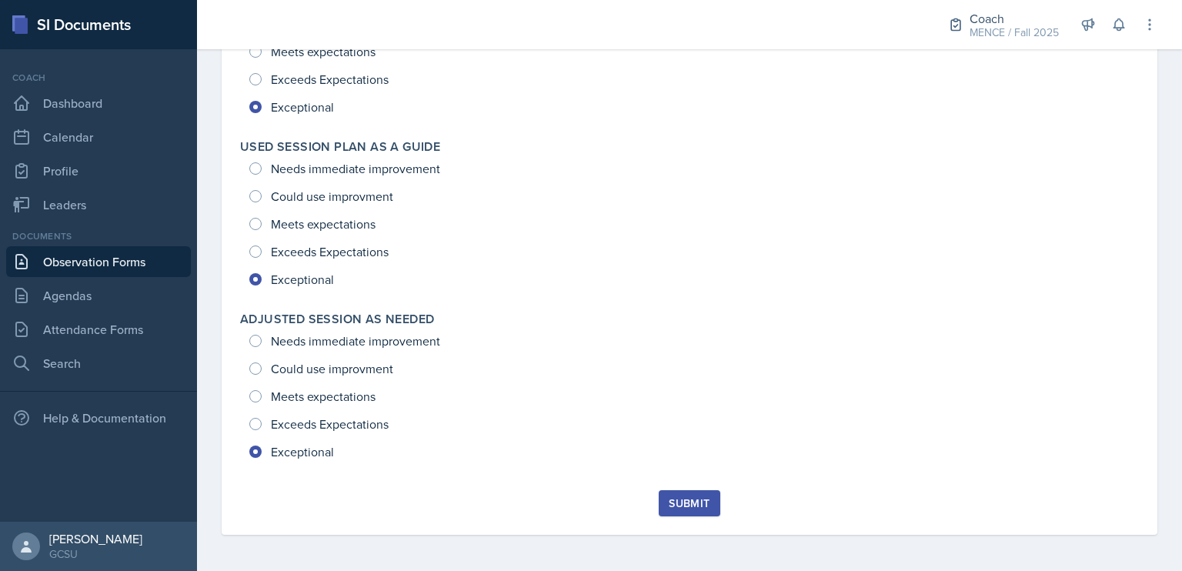
click at [673, 509] on div "Submit" at bounding box center [689, 503] width 41 height 12
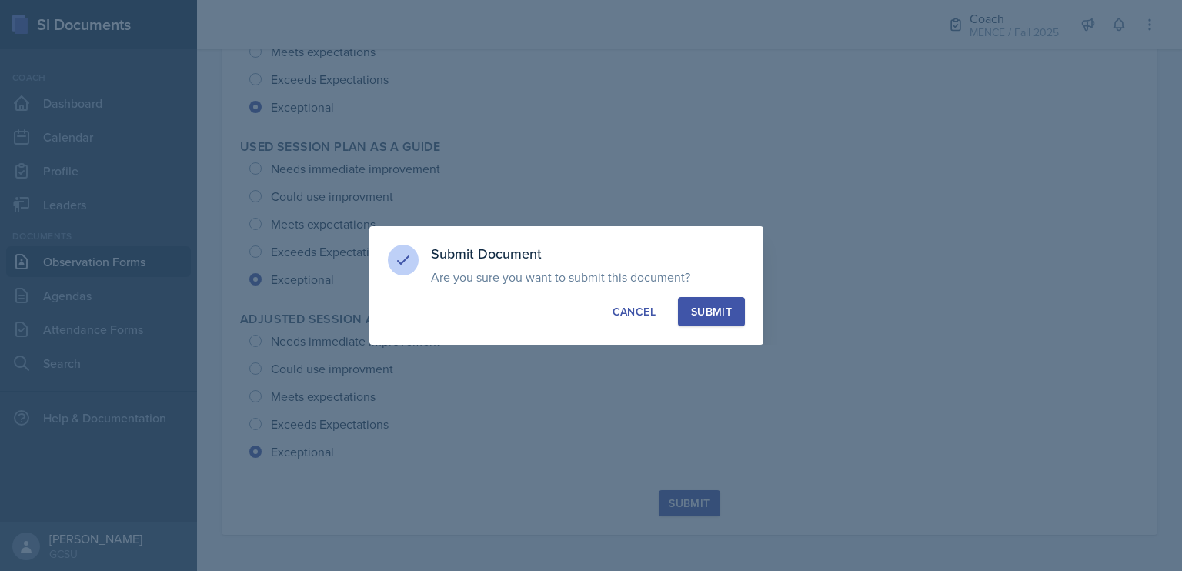
click at [727, 306] on div "Submit" at bounding box center [711, 311] width 41 height 15
radio input "true"
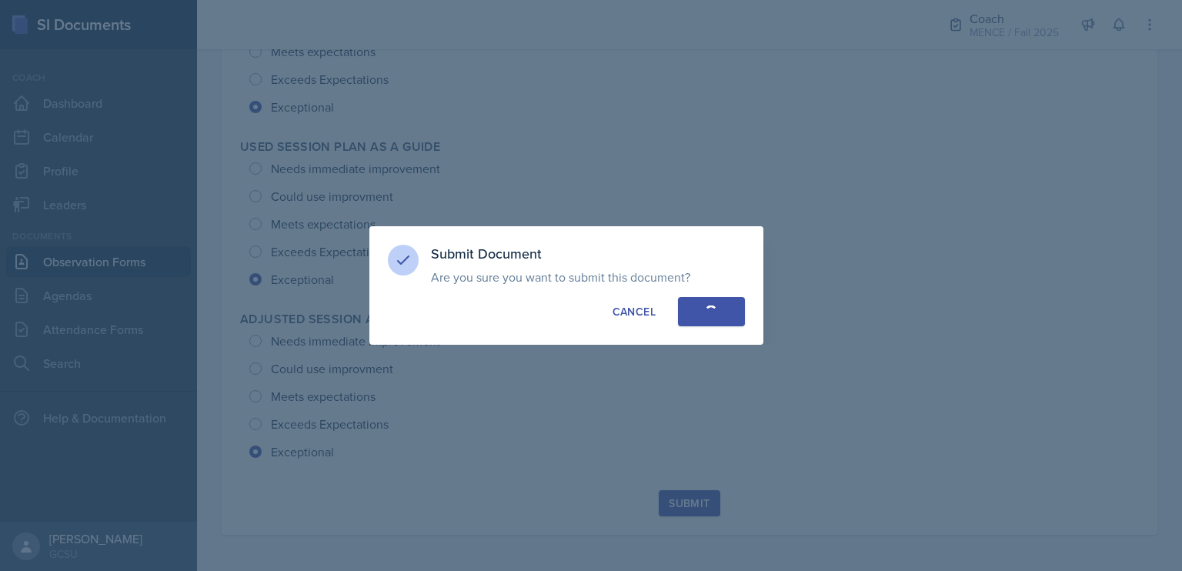
radio input "true"
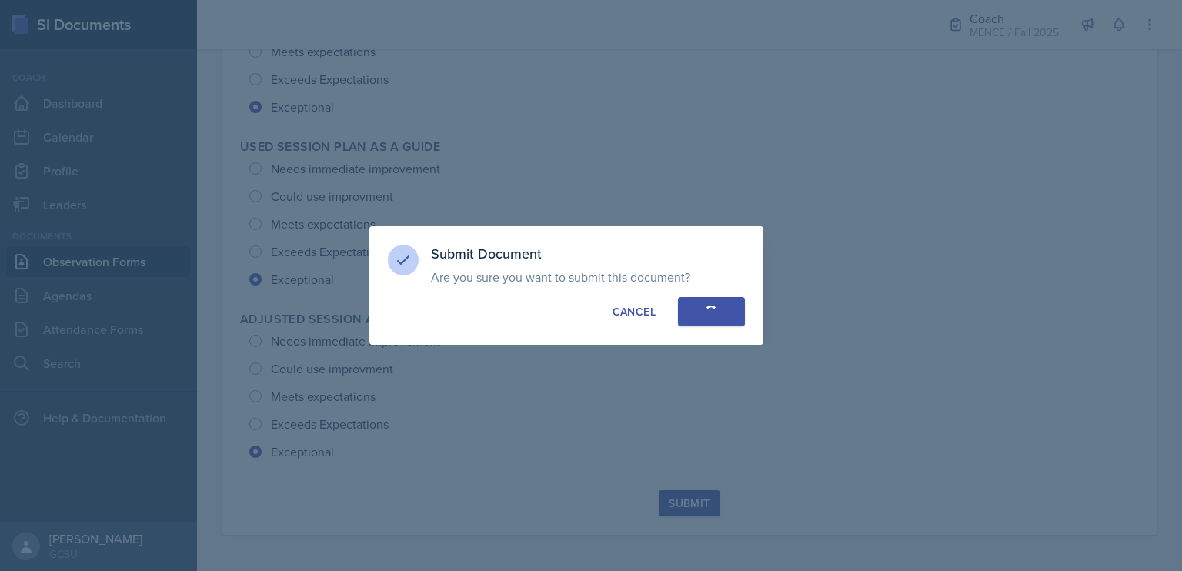
radio input "true"
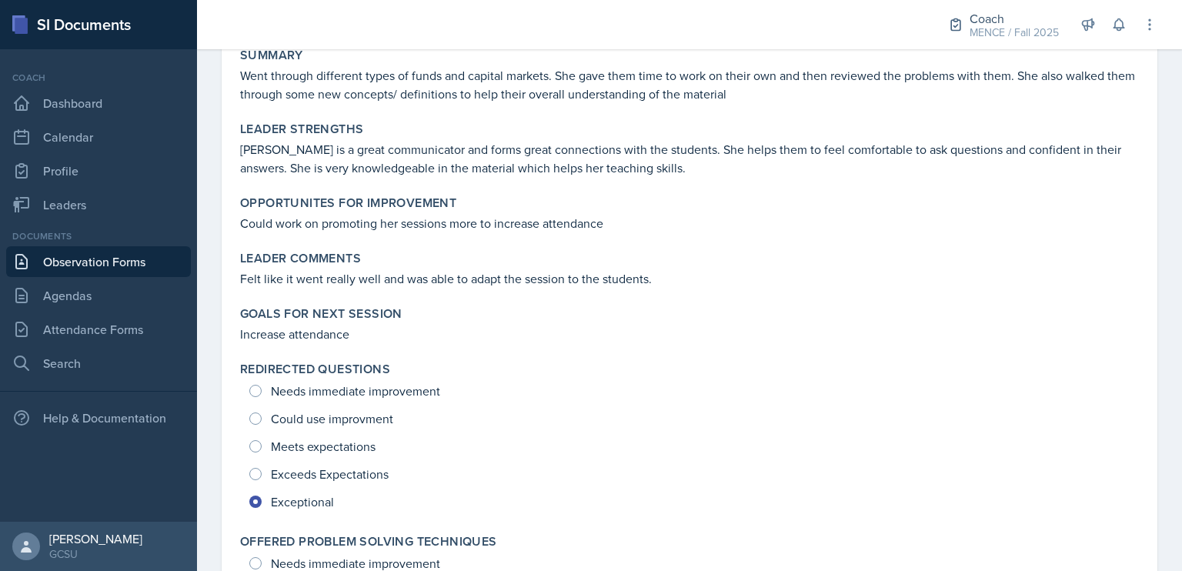
scroll to position [0, 0]
